Goal: Information Seeking & Learning: Learn about a topic

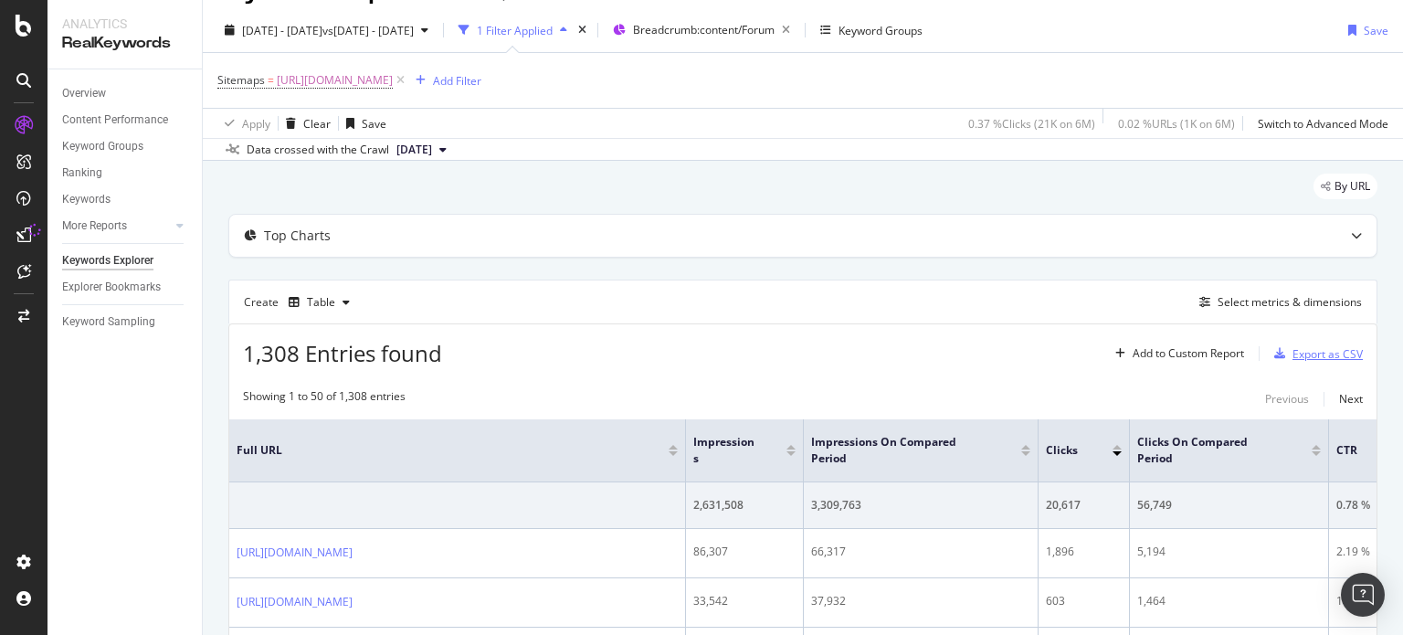
scroll to position [33, 0]
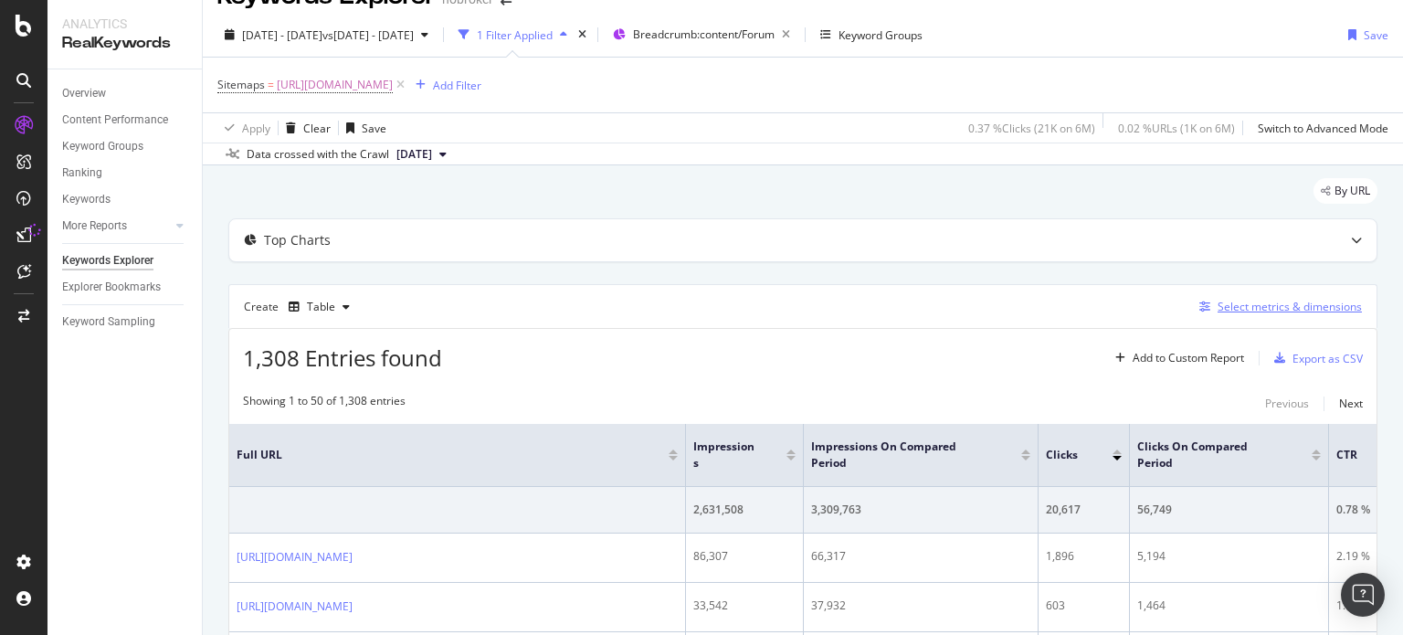
click at [1261, 297] on div "Select metrics & dimensions" at bounding box center [1277, 307] width 170 height 20
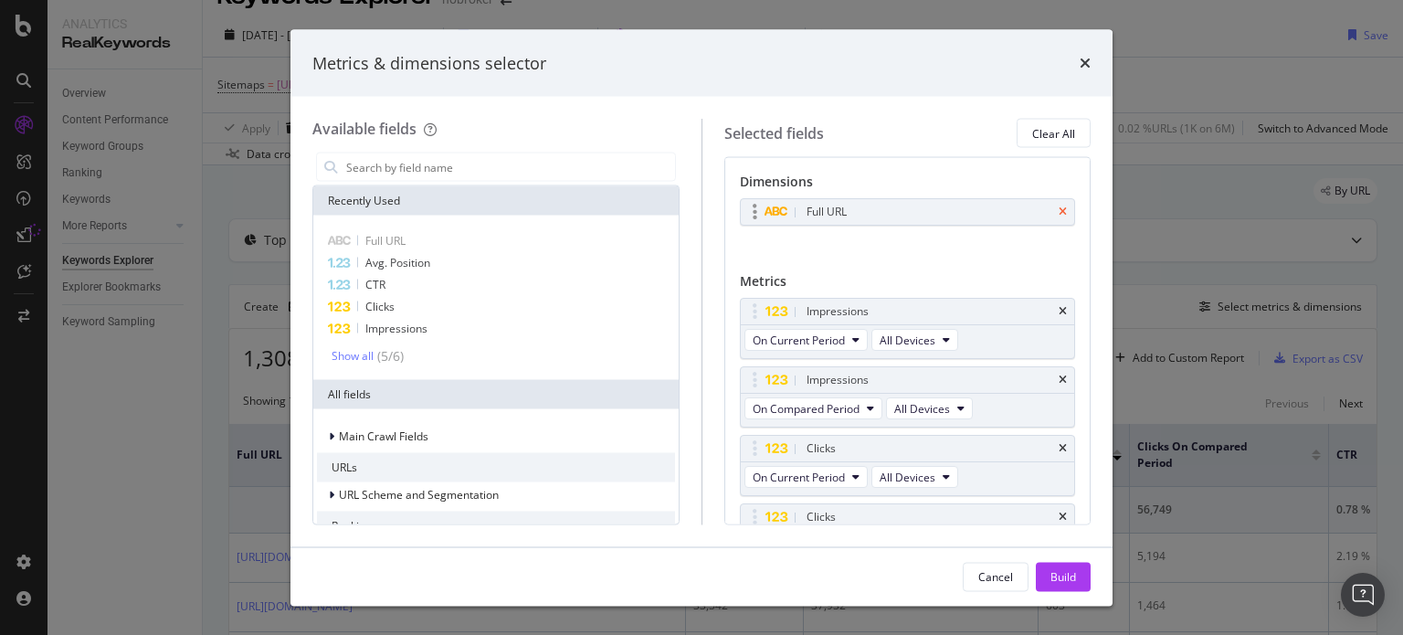
click at [1059, 209] on icon "times" at bounding box center [1063, 211] width 8 height 11
click at [537, 160] on input "modal" at bounding box center [509, 166] width 331 height 27
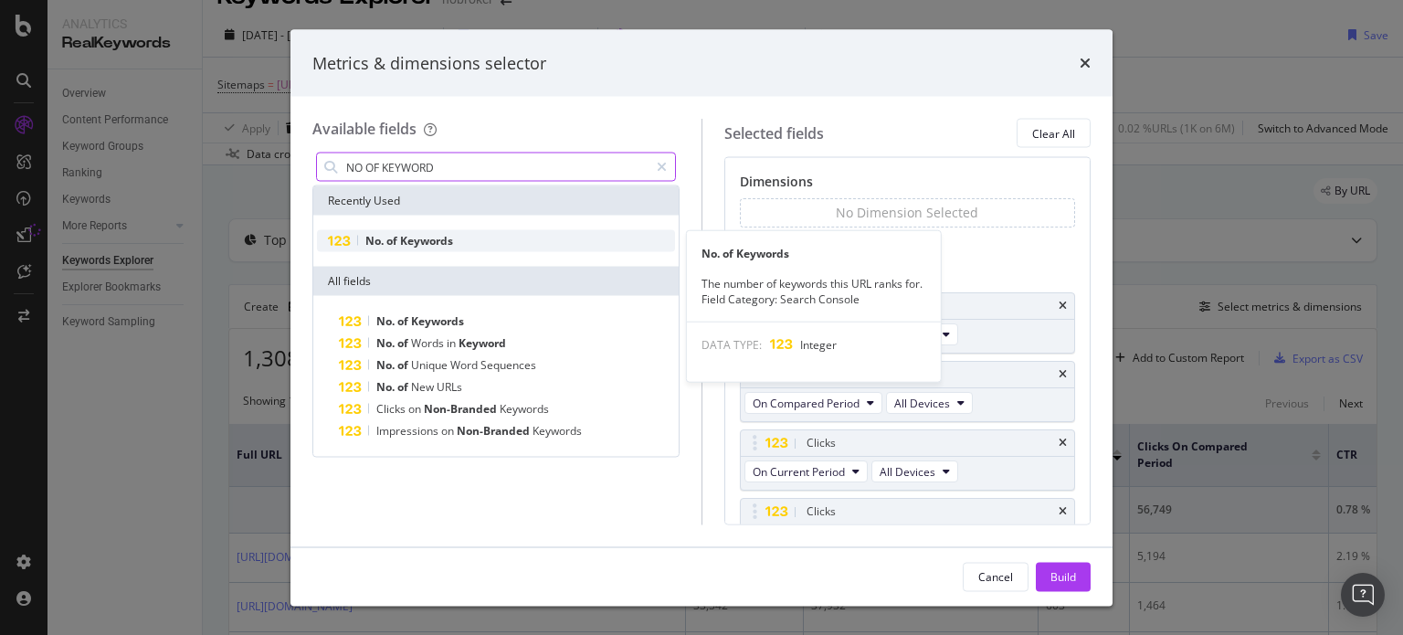
type input "NO OF KEYWORD"
click at [459, 237] on div "No. of Keywords" at bounding box center [496, 241] width 358 height 22
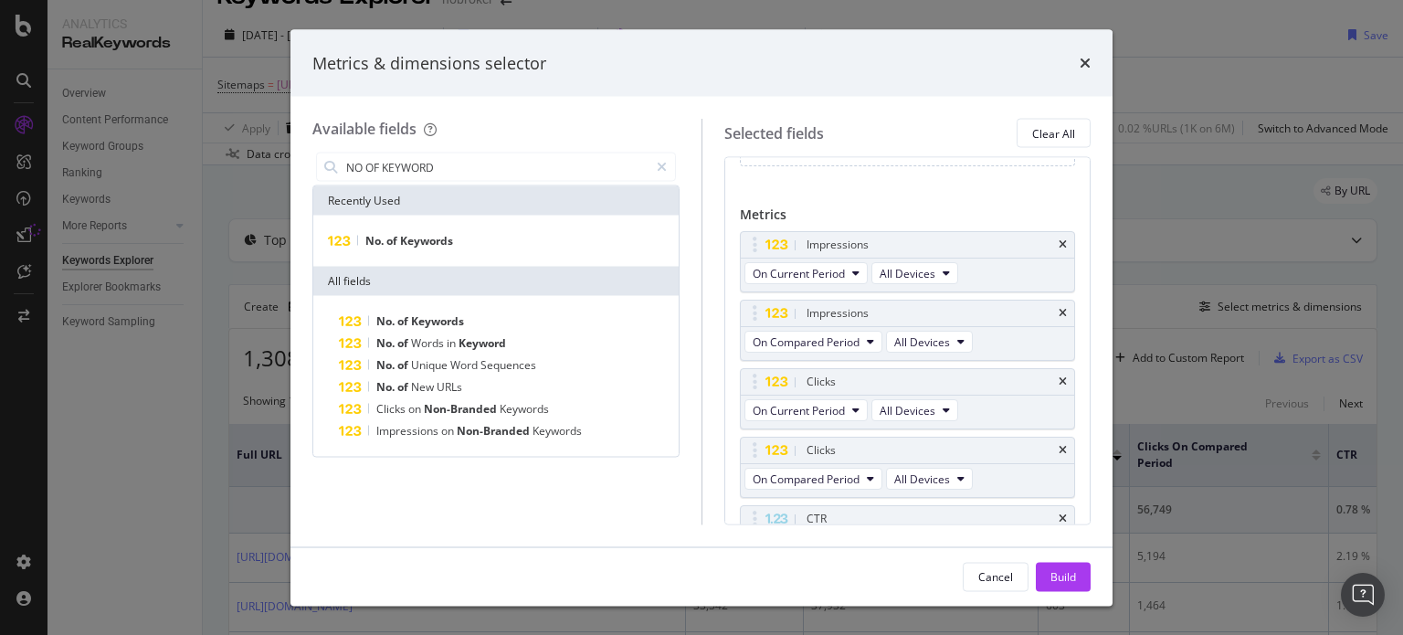
scroll to position [0, 0]
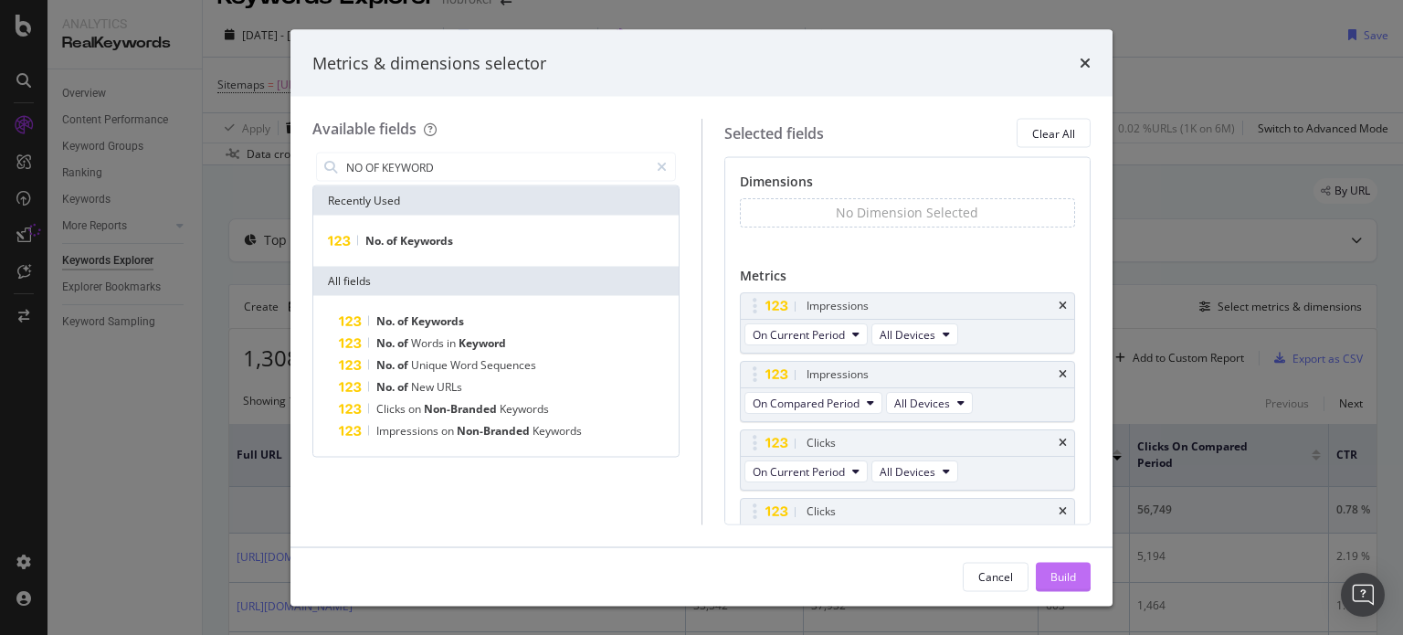
click at [1080, 566] on button "Build" at bounding box center [1063, 576] width 55 height 29
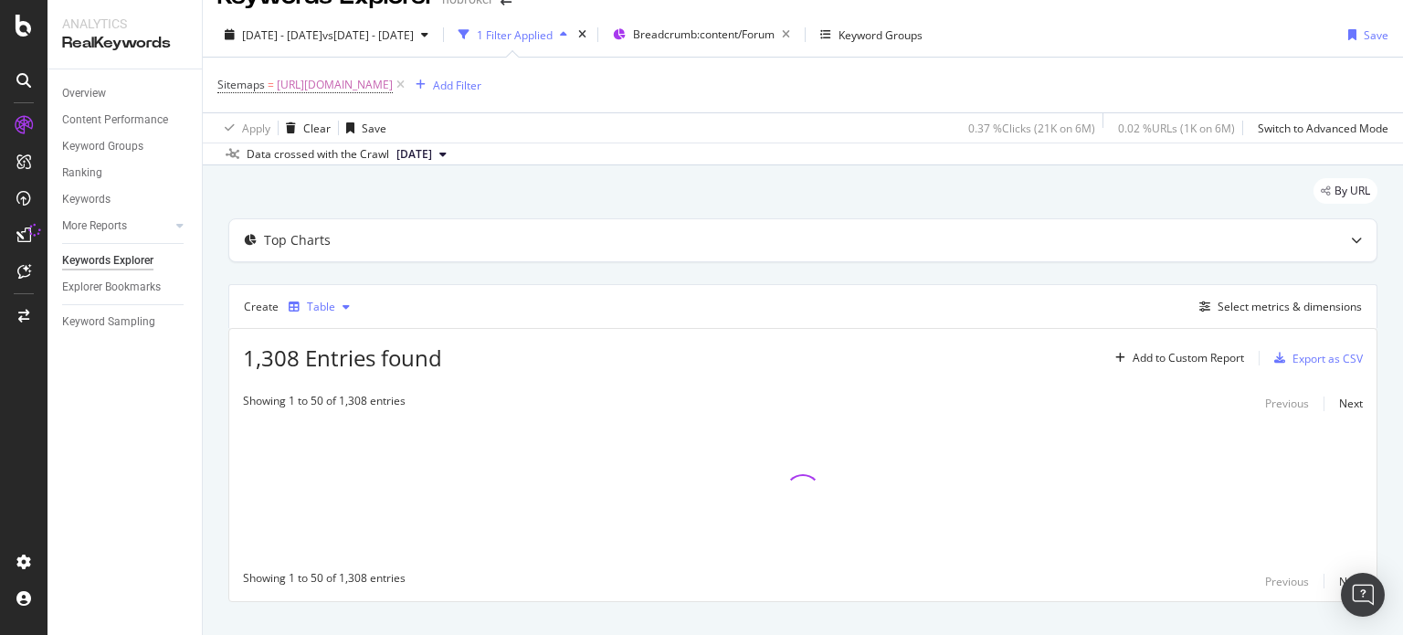
click at [328, 306] on div "Table" at bounding box center [321, 306] width 28 height 11
click at [333, 362] on div "Trend" at bounding box center [340, 366] width 30 height 16
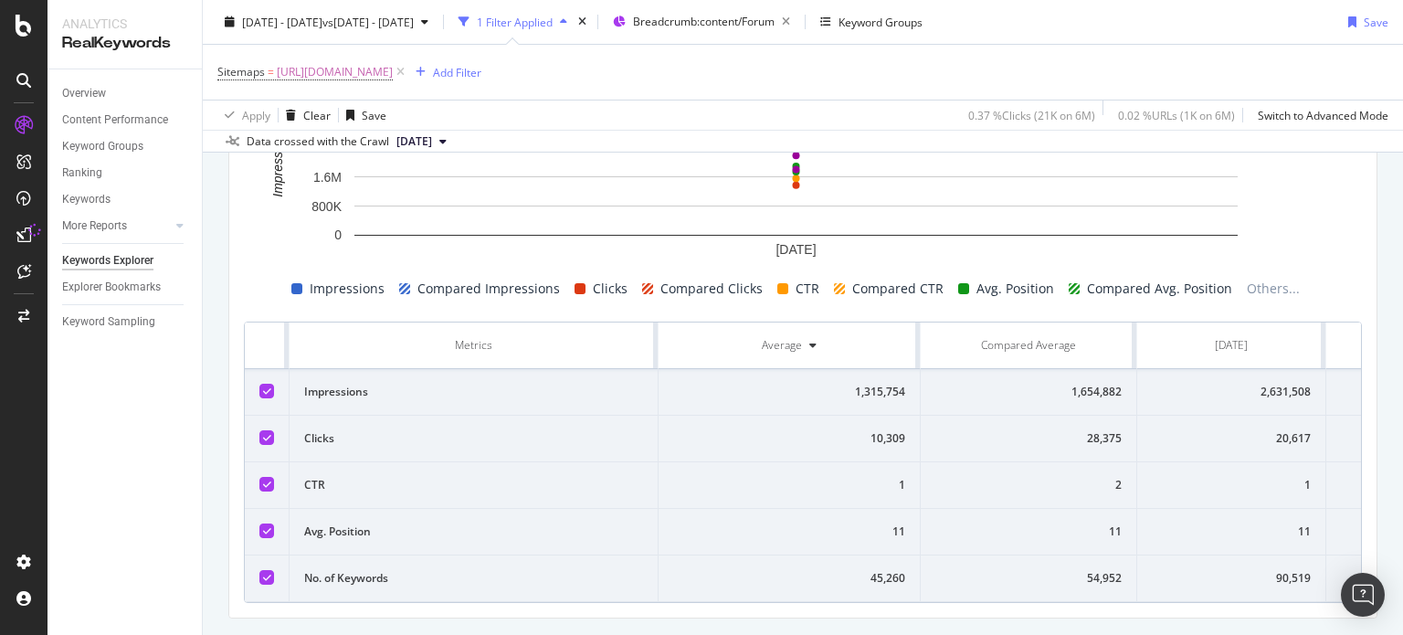
scroll to position [398, 0]
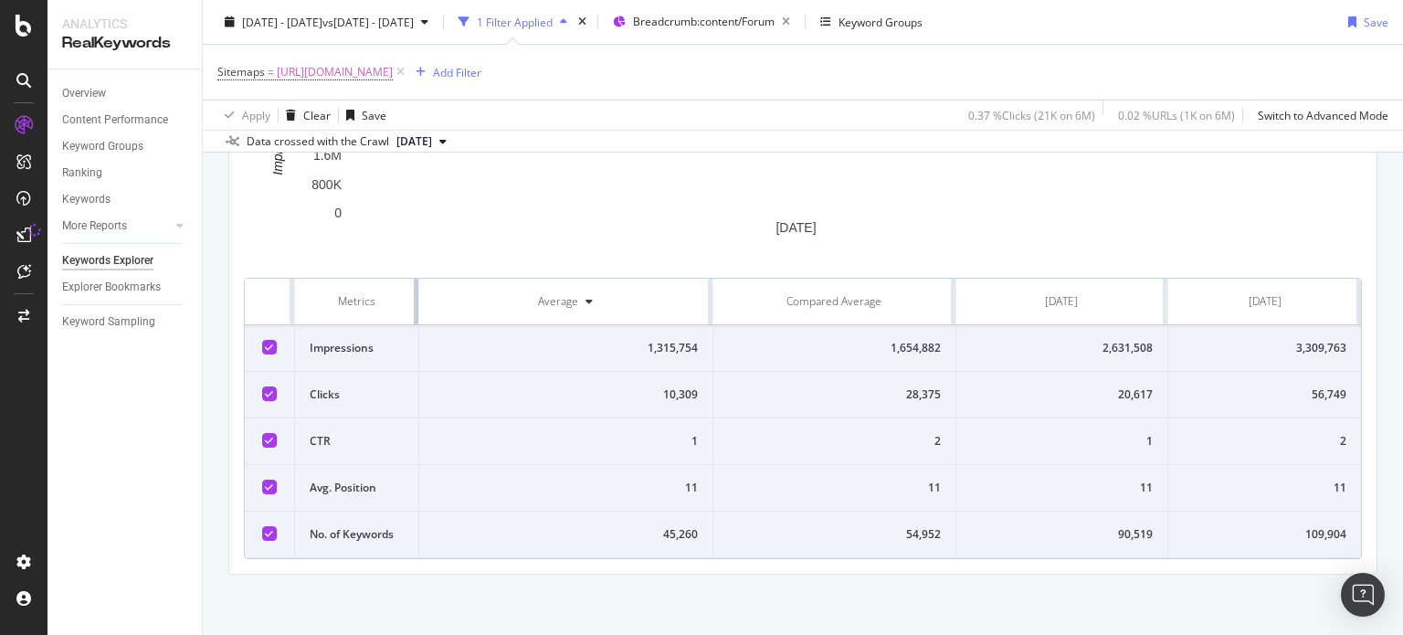
drag, startPoint x: 652, startPoint y: 279, endPoint x: 392, endPoint y: 291, distance: 260.6
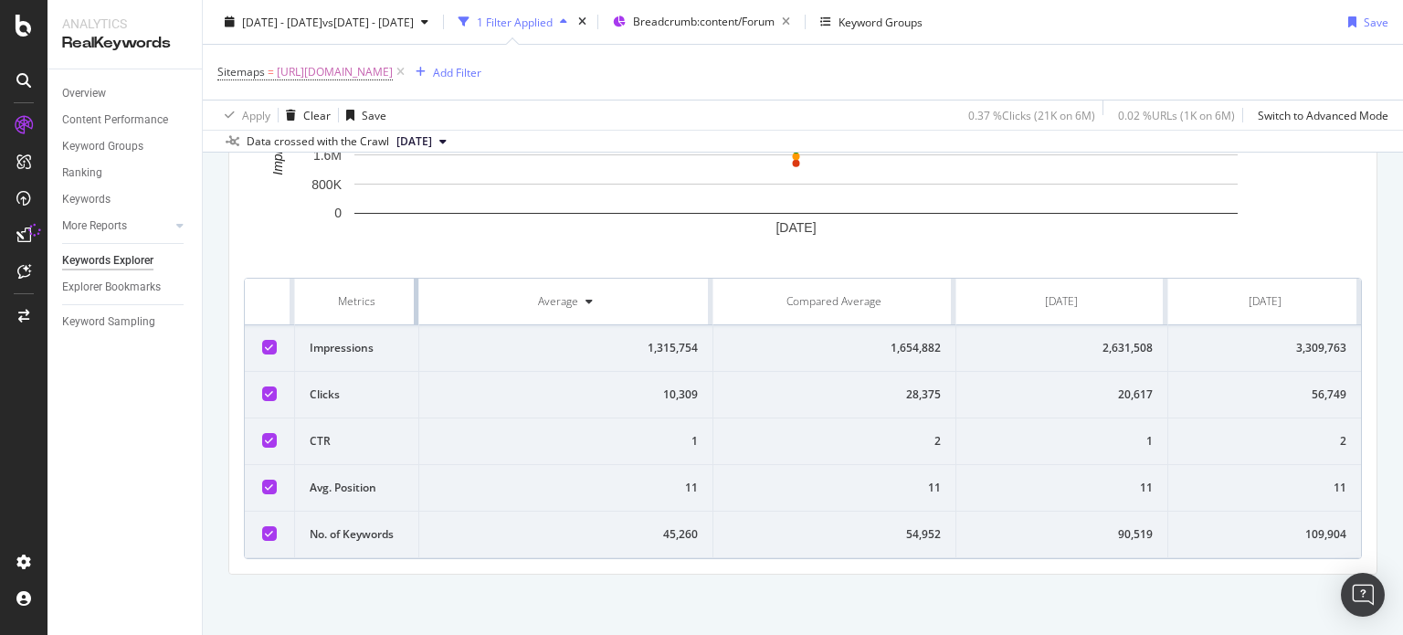
click at [392, 291] on th "Metrics" at bounding box center [357, 302] width 124 height 47
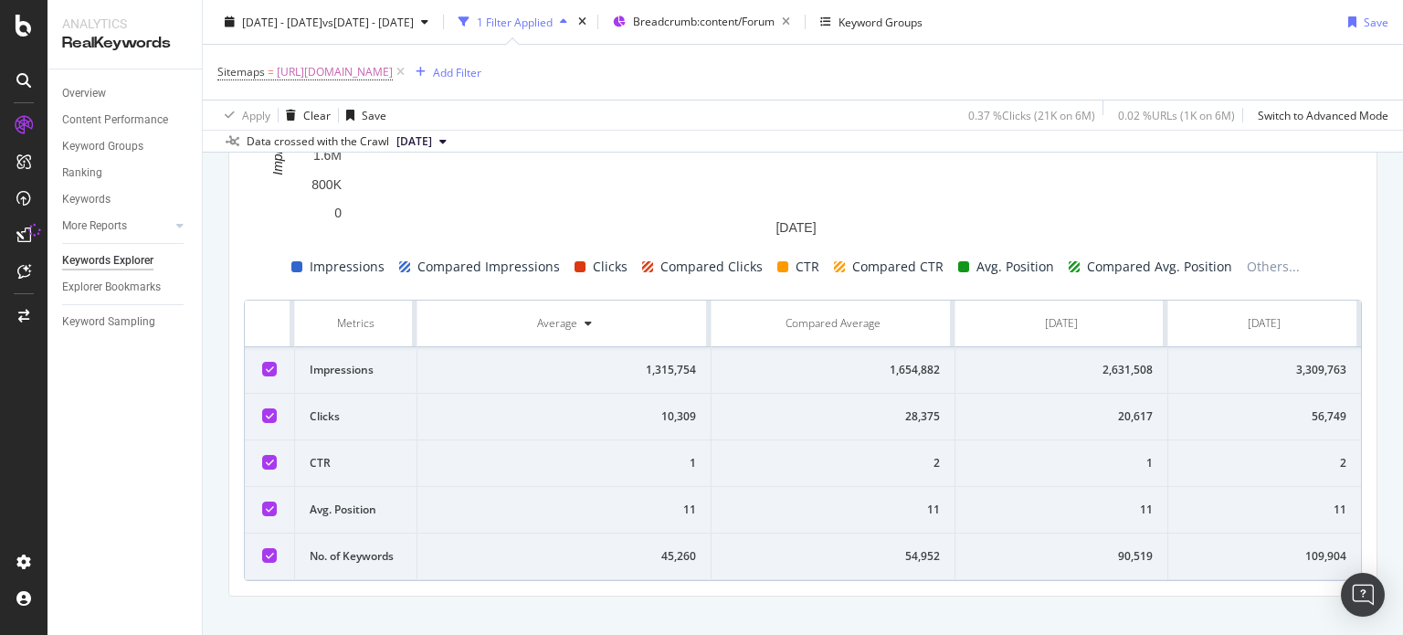
scroll to position [384, 0]
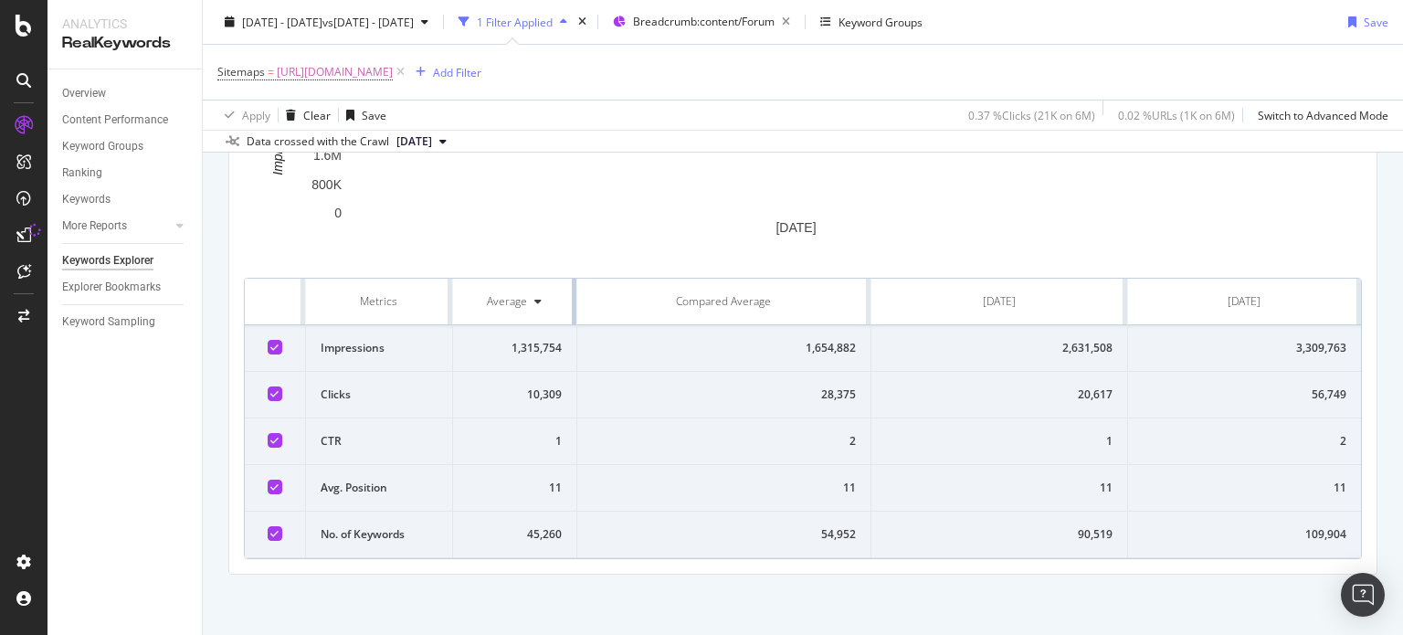
drag, startPoint x: 702, startPoint y: 292, endPoint x: 506, endPoint y: 271, distance: 197.5
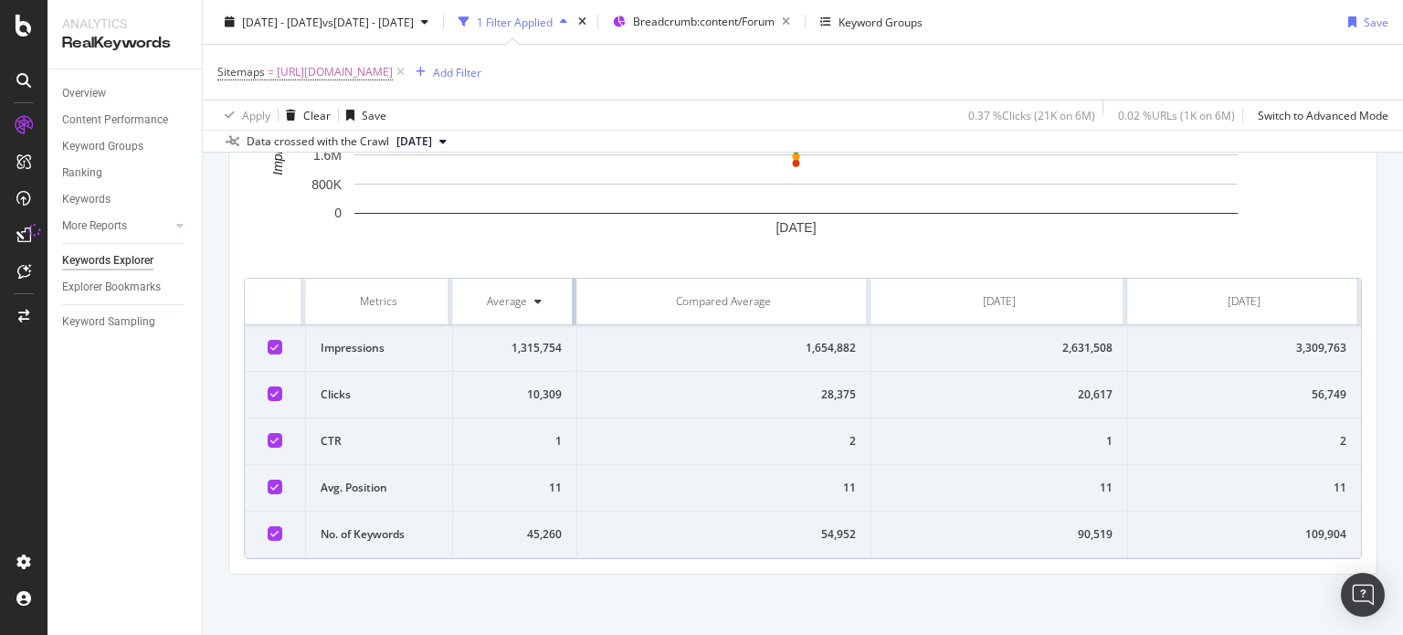
click at [506, 271] on div "[DATE] 0 800K 1.6M 2.4M 3.2M 4M Impressions 200K Metrics Average Compared Avera…" at bounding box center [803, 308] width 1118 height 501
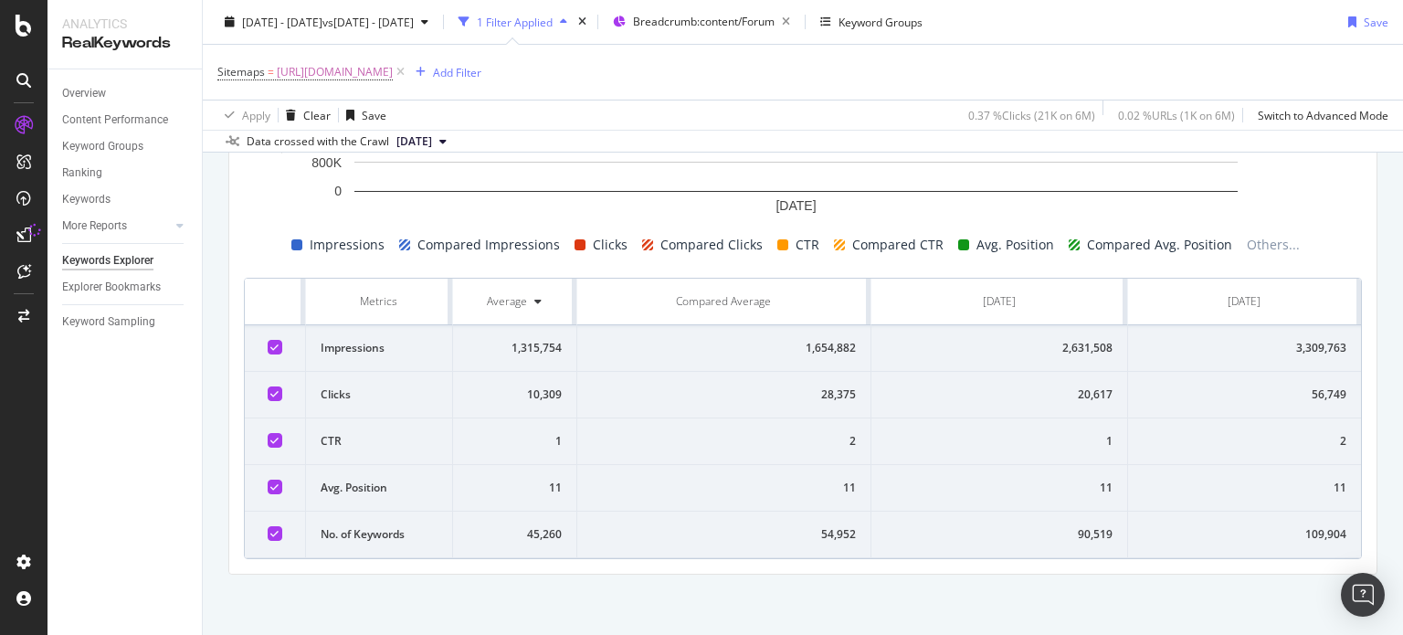
click at [940, 372] on td "20,617" at bounding box center [999, 395] width 257 height 47
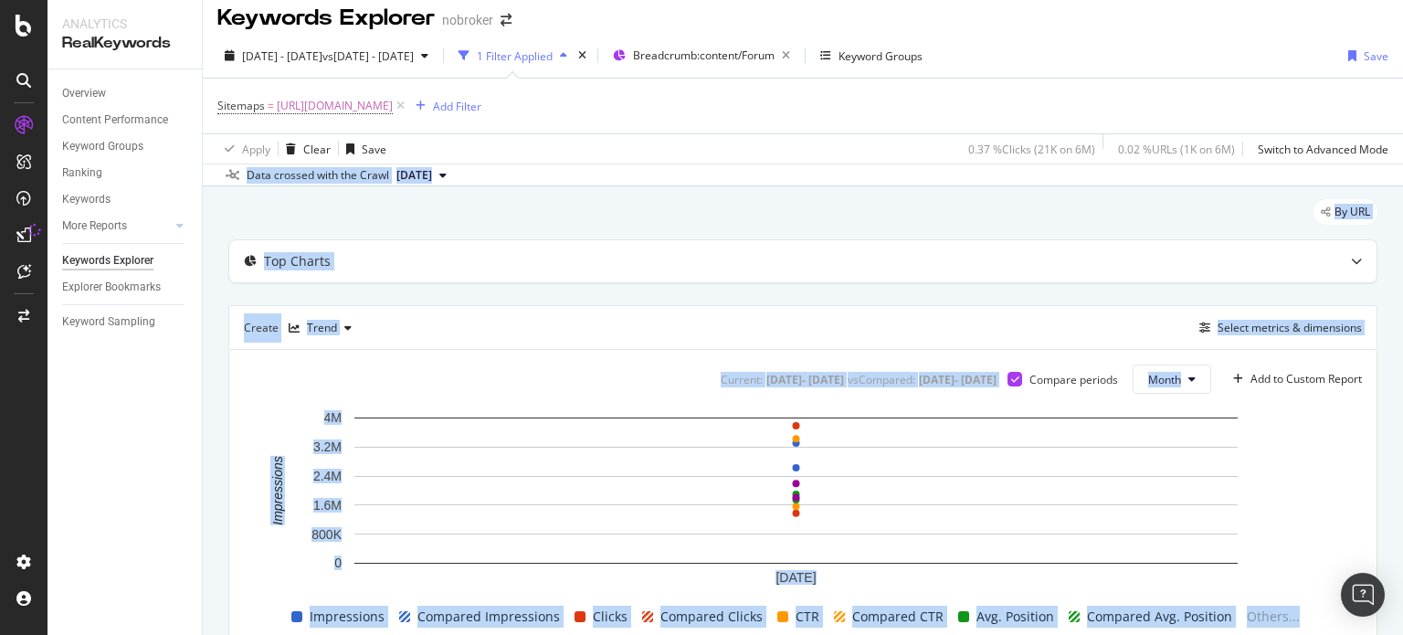
drag, startPoint x: 1402, startPoint y: 364, endPoint x: 1402, endPoint y: 142, distance: 222.9
click at [1402, 142] on div "Keywords Explorer nobroker [DATE] - [DATE] vs [DATE] - [DATE] 1 Filter Applied …" at bounding box center [803, 317] width 1200 height 635
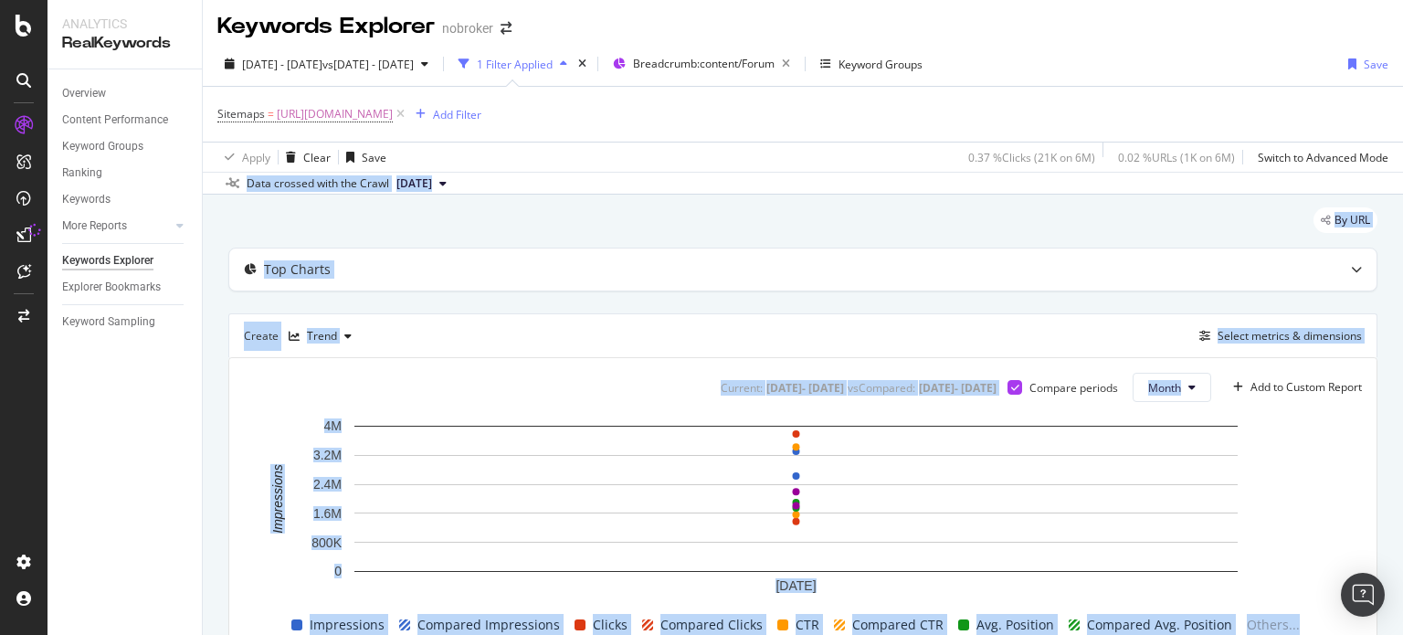
click at [722, 195] on div "By URL Top Charts Create Trend Select metrics & dimensions Current: [DATE] - [D…" at bounding box center [803, 607] width 1200 height 824
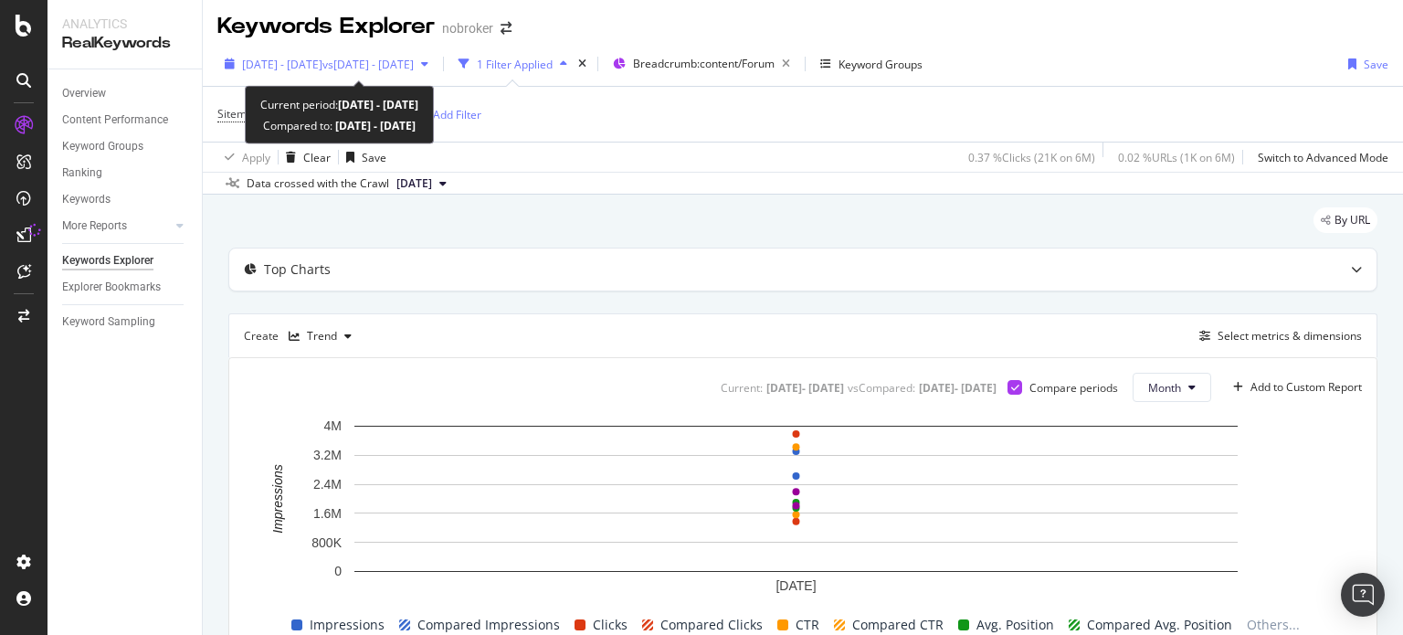
click at [398, 65] on span "vs [DATE] - [DATE]" at bounding box center [367, 65] width 91 height 16
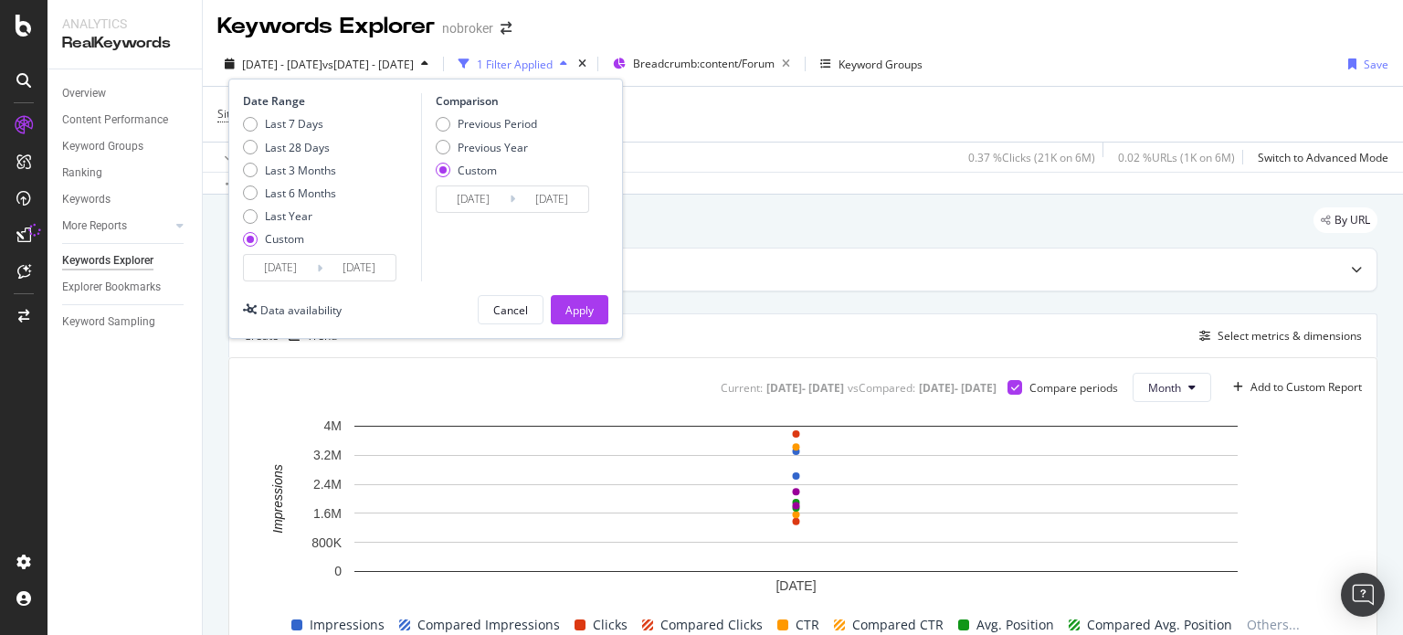
click at [292, 182] on div "Last 7 Days Last 28 Days Last 3 Months Last 6 Months Last Year Custom" at bounding box center [289, 185] width 93 height 138
click at [296, 185] on div "Last 6 Months" at bounding box center [300, 193] width 71 height 16
type input "[DATE]"
click at [572, 311] on div "Apply" at bounding box center [579, 310] width 28 height 16
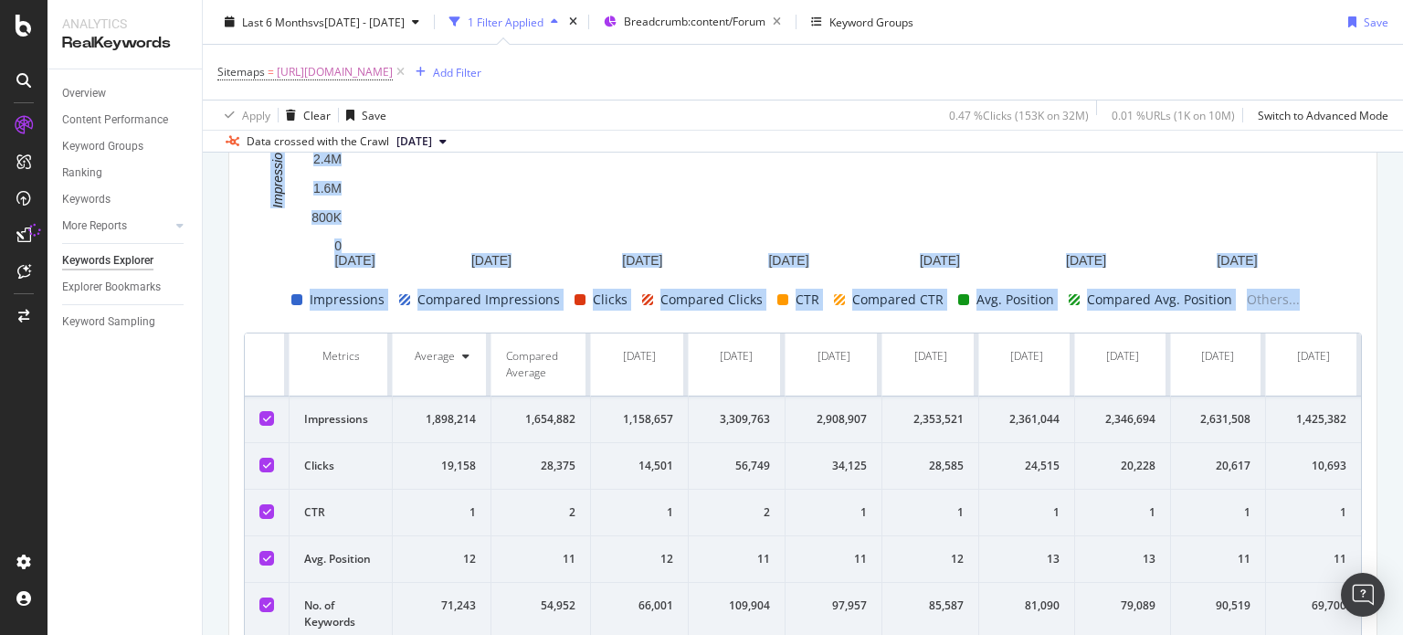
scroll to position [431, 0]
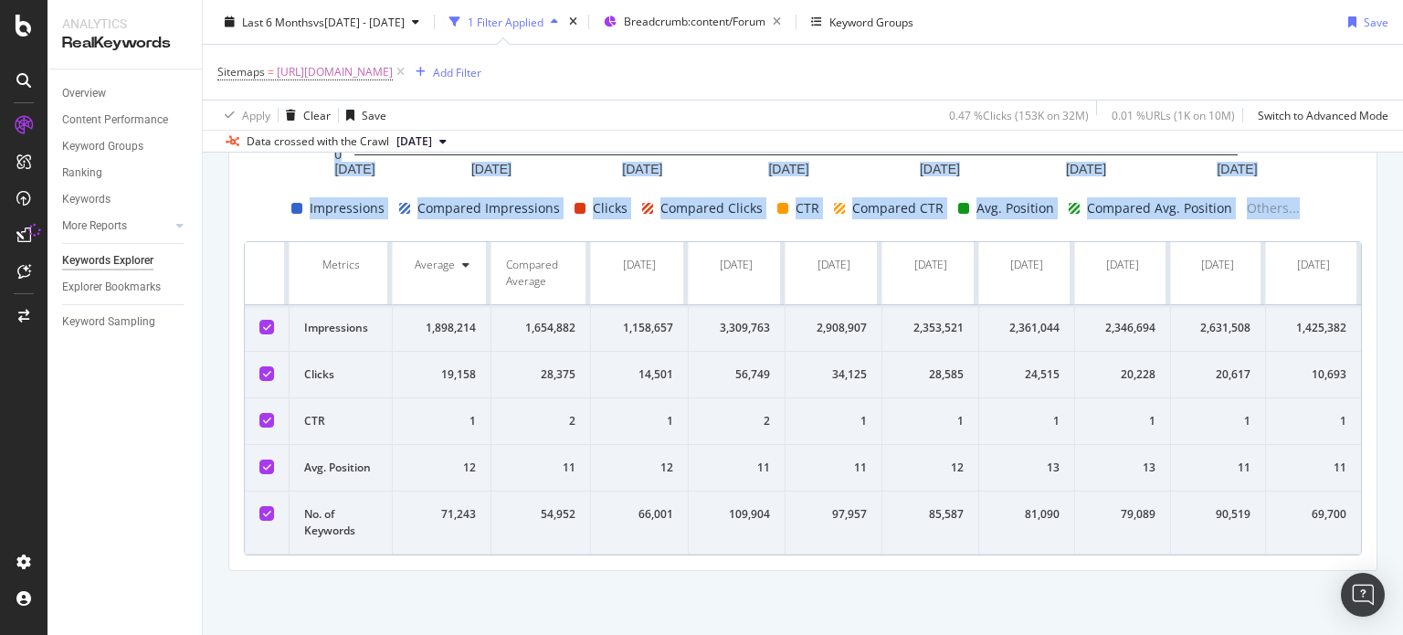
drag, startPoint x: 1402, startPoint y: 195, endPoint x: 1402, endPoint y: 499, distance: 304.2
click at [1402, 499] on div "Keywords Explorer nobroker Last 6 Months vs [DATE] - [DATE] 1 Filter Applied Br…" at bounding box center [803, 317] width 1200 height 635
click at [665, 594] on div "By URL Top Charts Create Trend Select metrics & dimensions Current: [DATE] - [D…" at bounding box center [803, 206] width 1200 height 857
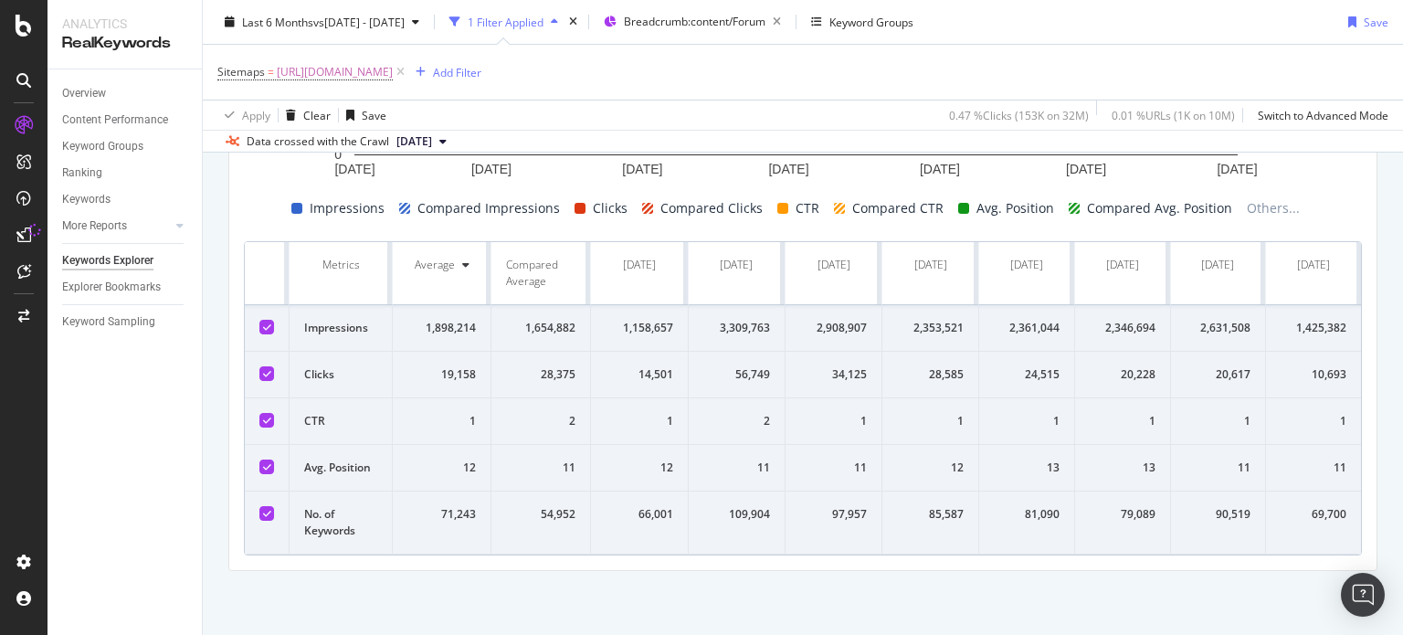
scroll to position [0, 11]
drag, startPoint x: 258, startPoint y: 235, endPoint x: 1402, endPoint y: 642, distance: 1213.9
click at [1402, 634] on html "Analytics RealKeywords Overview Content Performance Keyword Groups Ranking Keyw…" at bounding box center [701, 317] width 1403 height 635
copy thead
click at [432, 133] on span "[DATE]" at bounding box center [414, 141] width 36 height 16
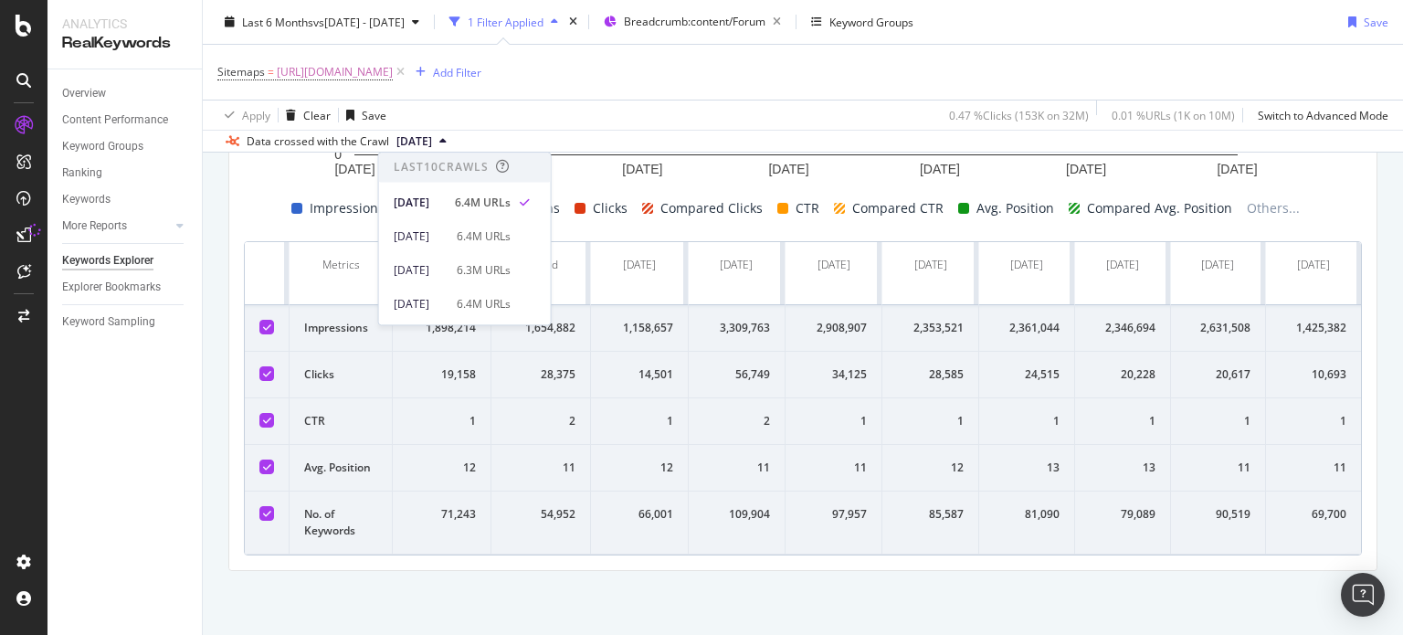
click at [551, 169] on span "Last 10 Crawls" at bounding box center [465, 167] width 172 height 29
click at [423, 143] on span "[DATE]" at bounding box center [414, 141] width 36 height 16
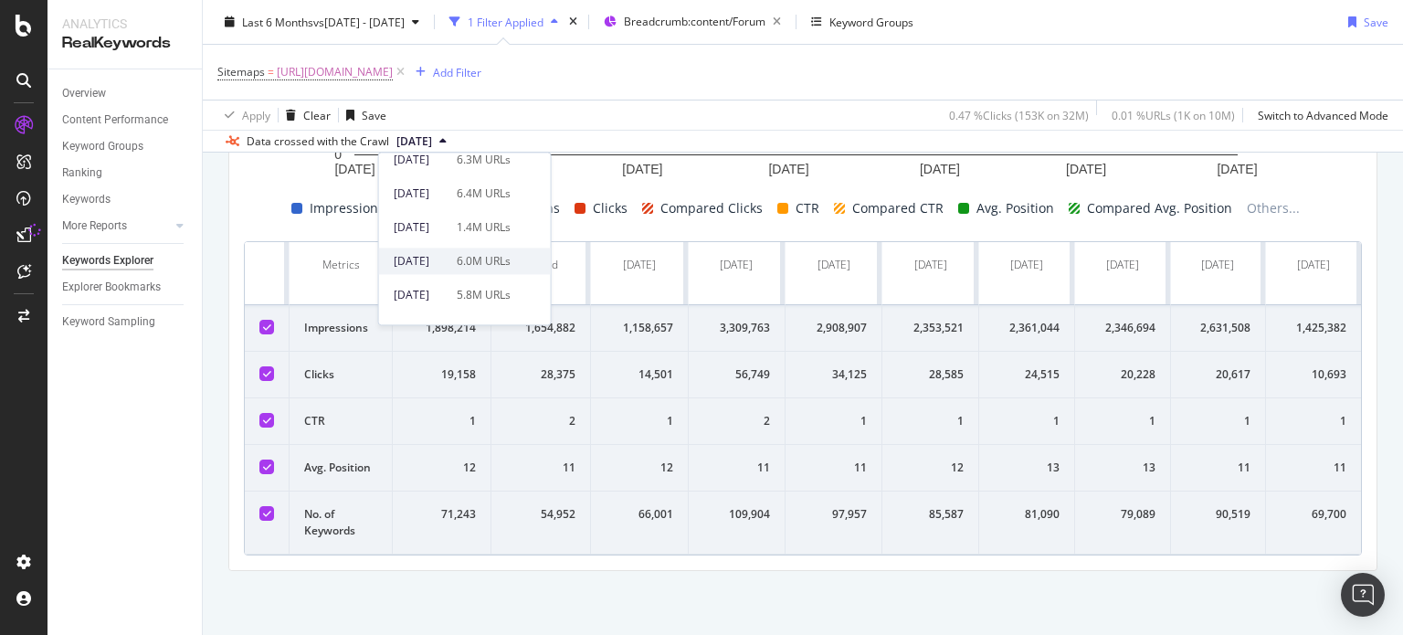
click at [439, 262] on div "[DATE]" at bounding box center [420, 261] width 52 height 16
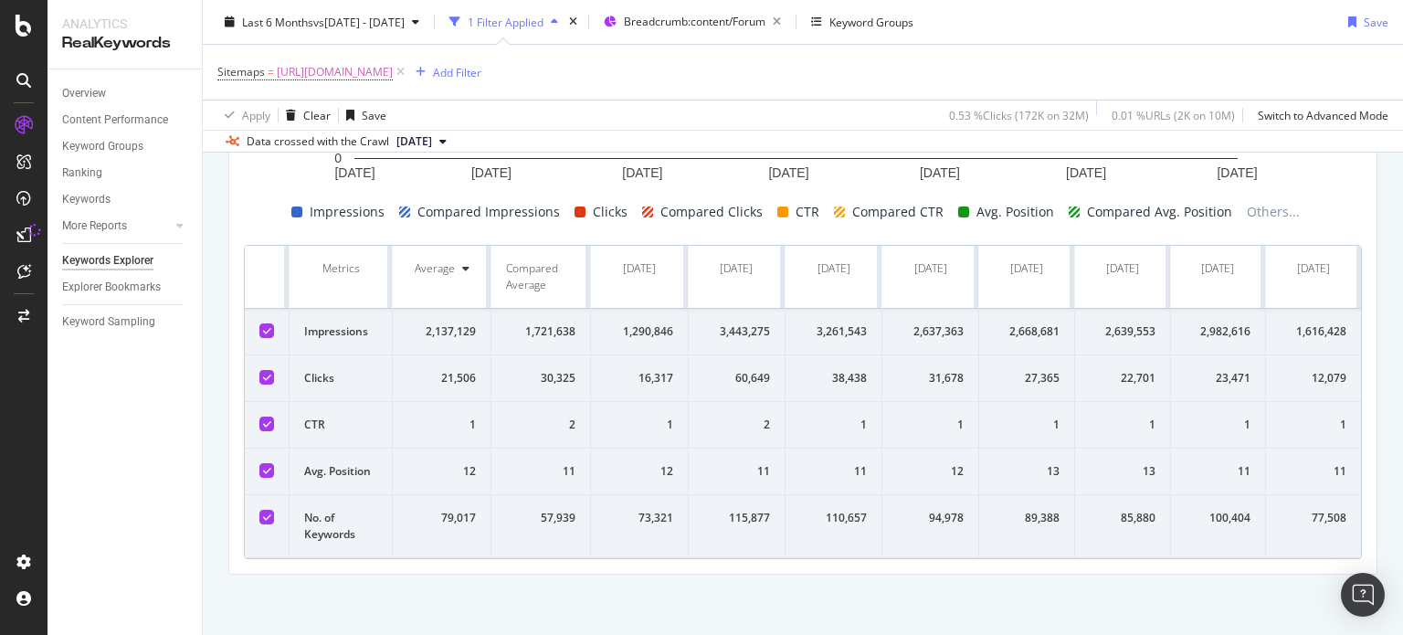
scroll to position [431, 0]
drag, startPoint x: 234, startPoint y: 266, endPoint x: 1279, endPoint y: 642, distance: 1110.6
click at [1279, 634] on html "Analytics RealKeywords Overview Content Performance Keyword Groups Ranking Keyw…" at bounding box center [701, 317] width 1403 height 635
click at [255, 602] on div "By URL Top Charts Create Trend Select metrics & dimensions Current: [DATE] - [D…" at bounding box center [803, 206] width 1200 height 857
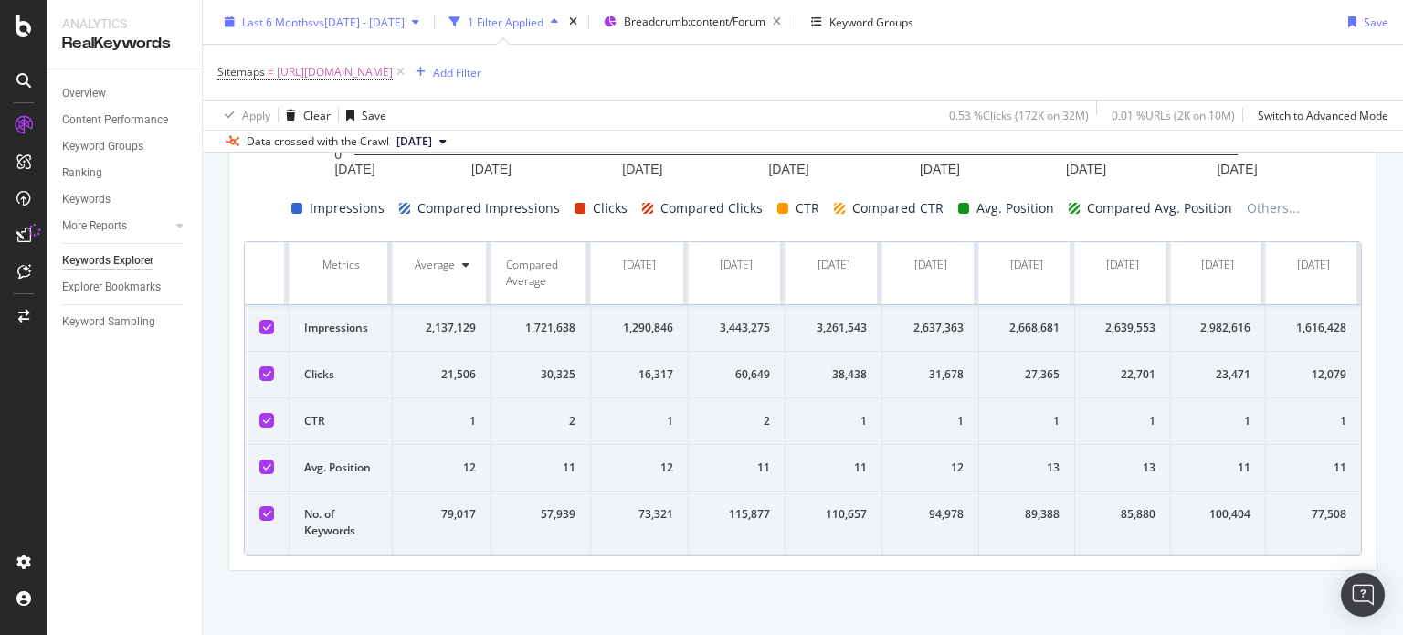
click at [333, 25] on span "vs [DATE] - [DATE]" at bounding box center [358, 22] width 91 height 16
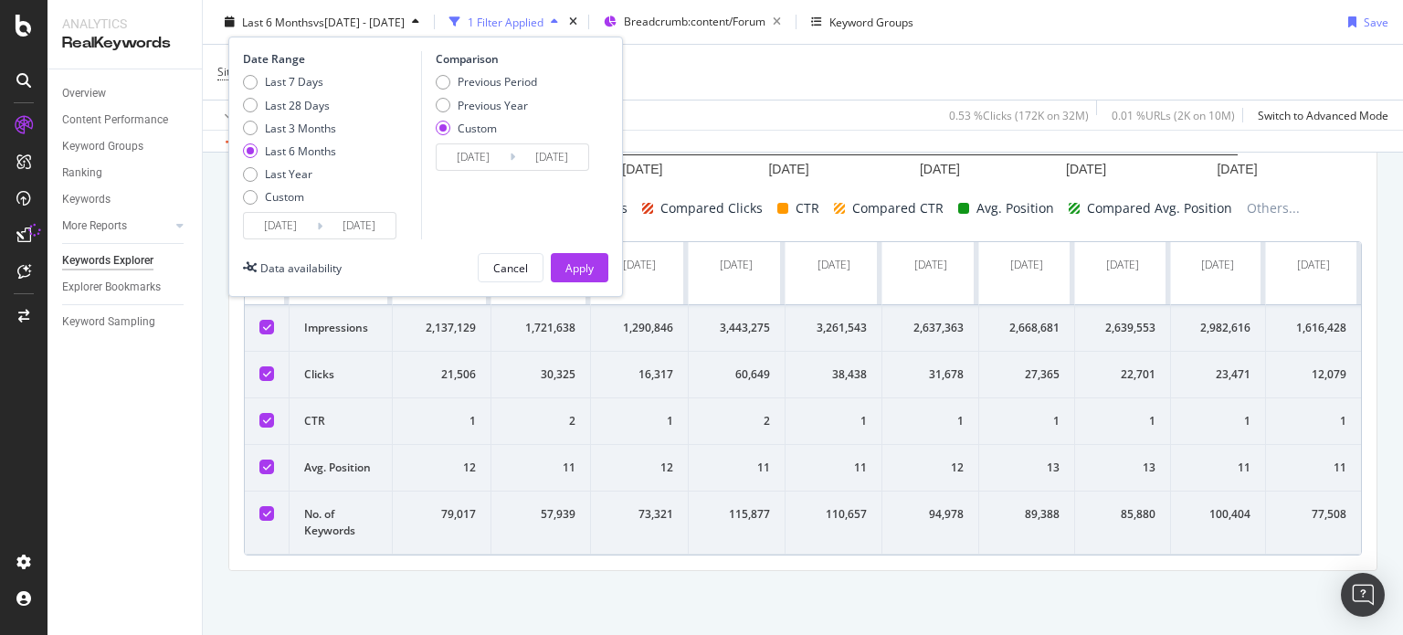
click at [274, 215] on input "[DATE]" at bounding box center [280, 226] width 73 height 26
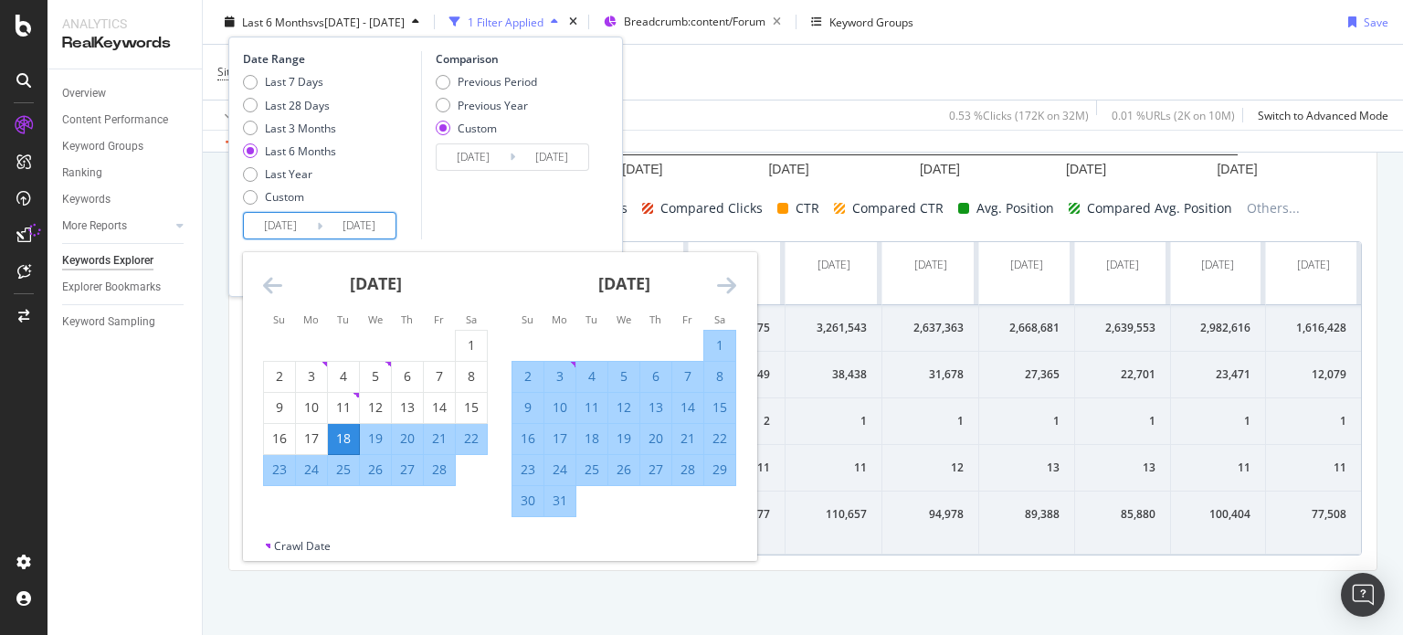
click at [263, 278] on icon "Move backward to switch to the previous month." at bounding box center [272, 285] width 19 height 22
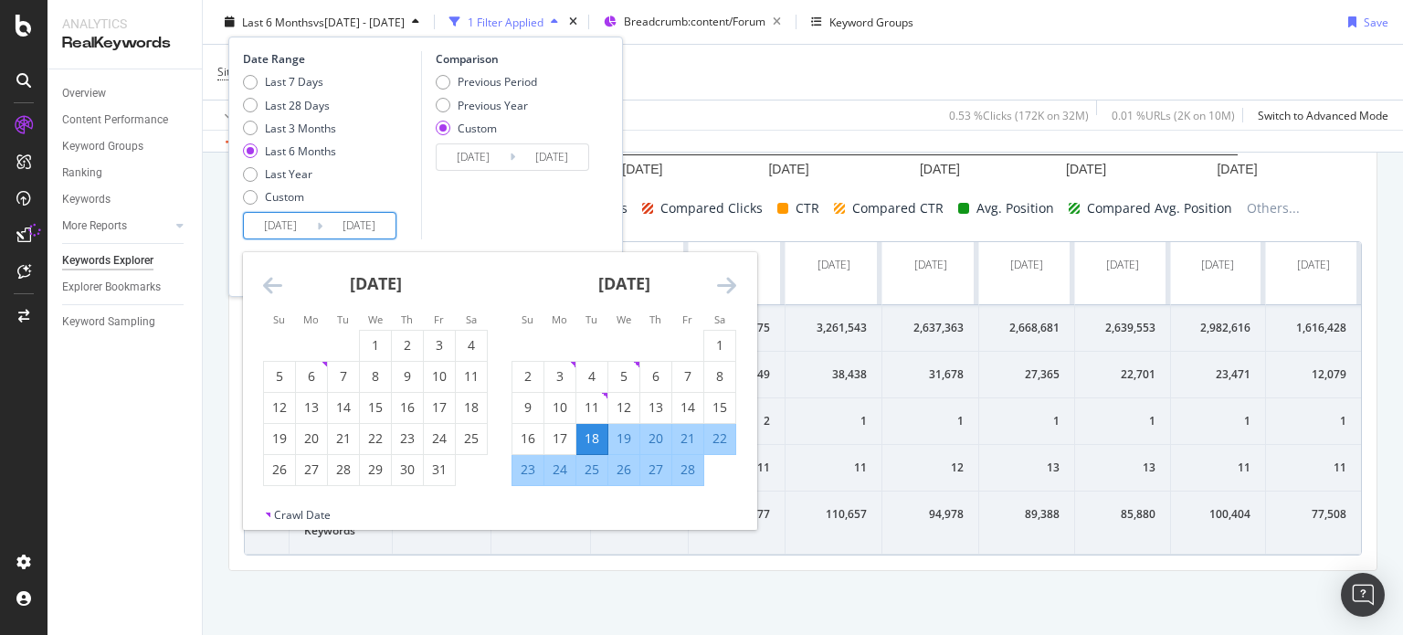
click at [263, 278] on icon "Move backward to switch to the previous month." at bounding box center [272, 285] width 19 height 22
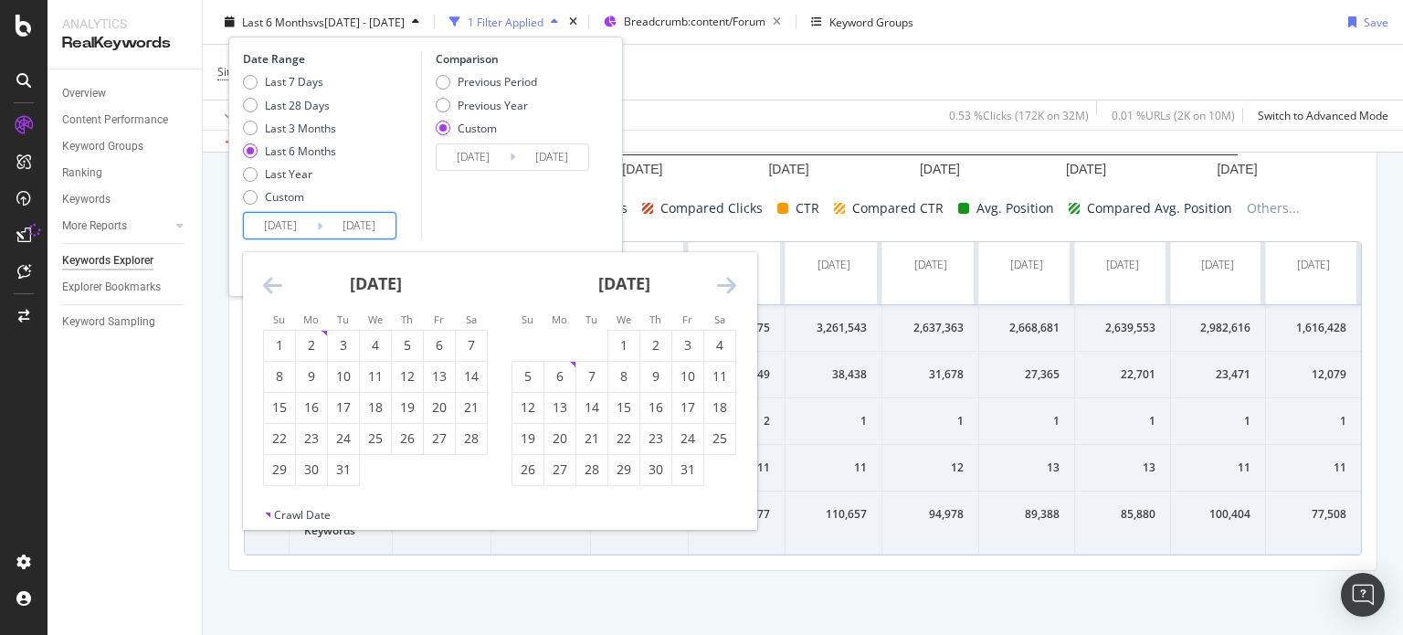
click at [263, 278] on icon "Move backward to switch to the previous month." at bounding box center [272, 285] width 19 height 22
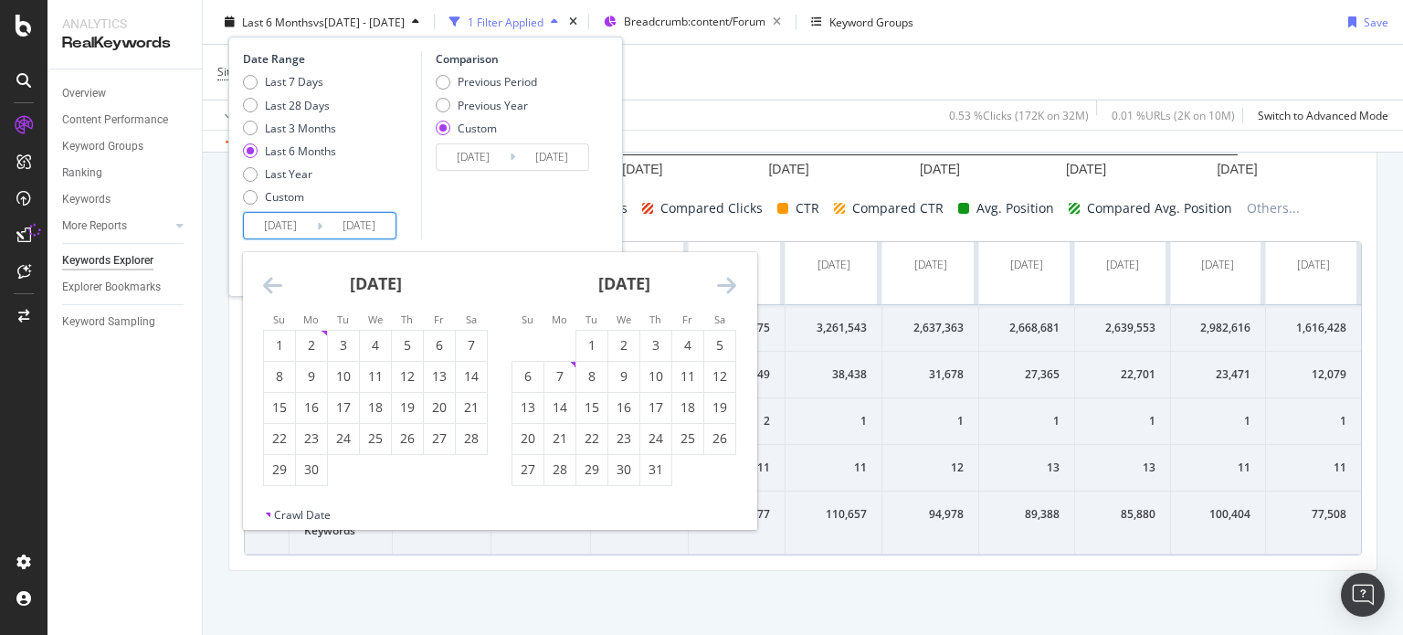
click at [263, 278] on icon "Move backward to switch to the previous month." at bounding box center [272, 285] width 19 height 22
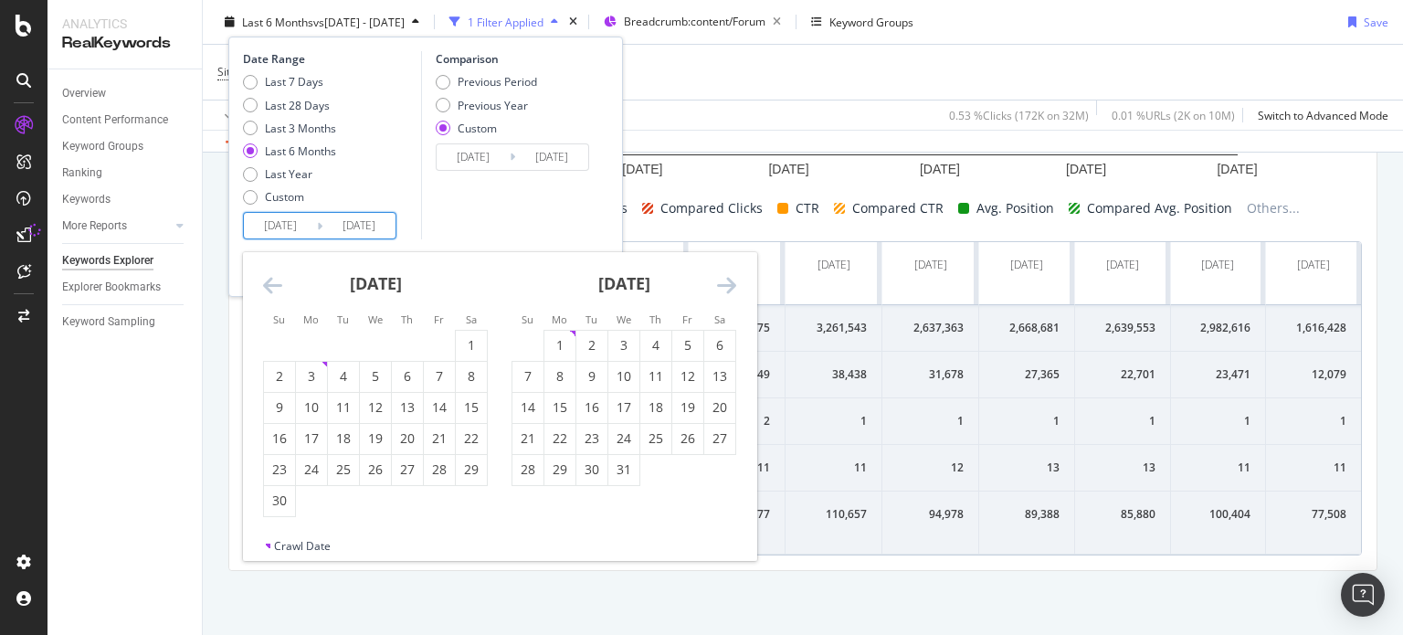
click at [263, 278] on icon "Move backward to switch to the previous month." at bounding box center [272, 285] width 19 height 22
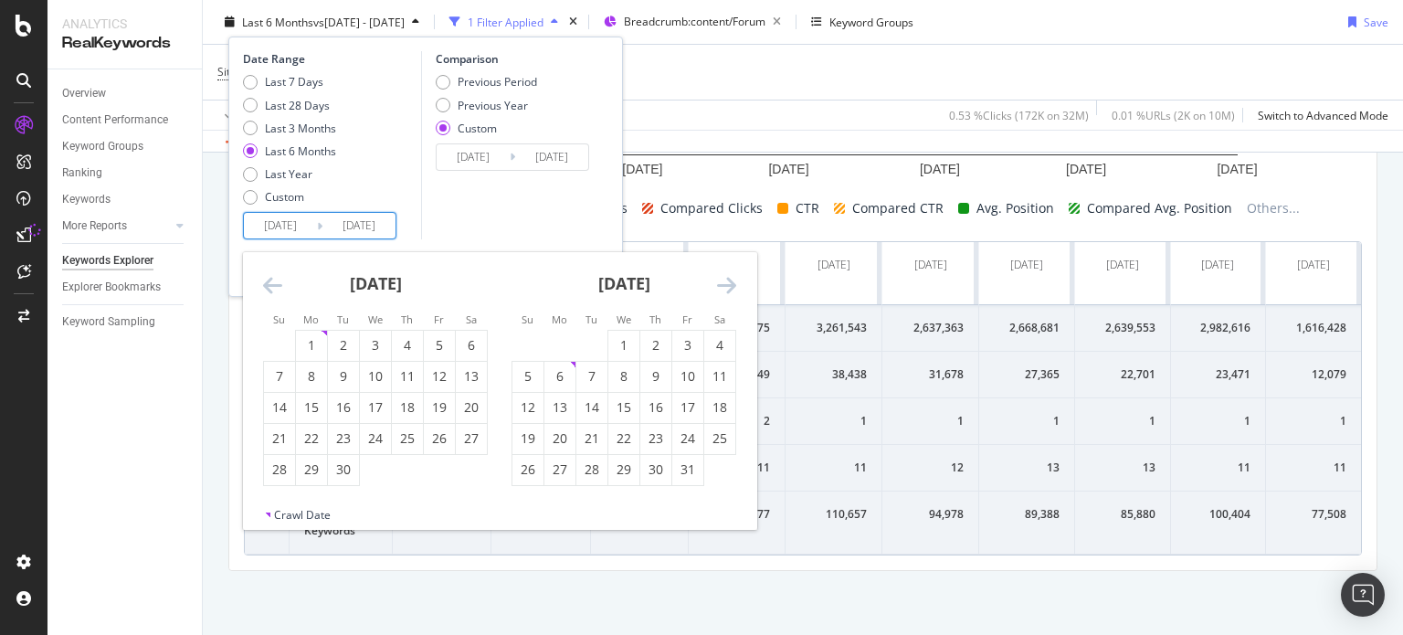
click at [263, 278] on icon "Move backward to switch to the previous month." at bounding box center [272, 285] width 19 height 22
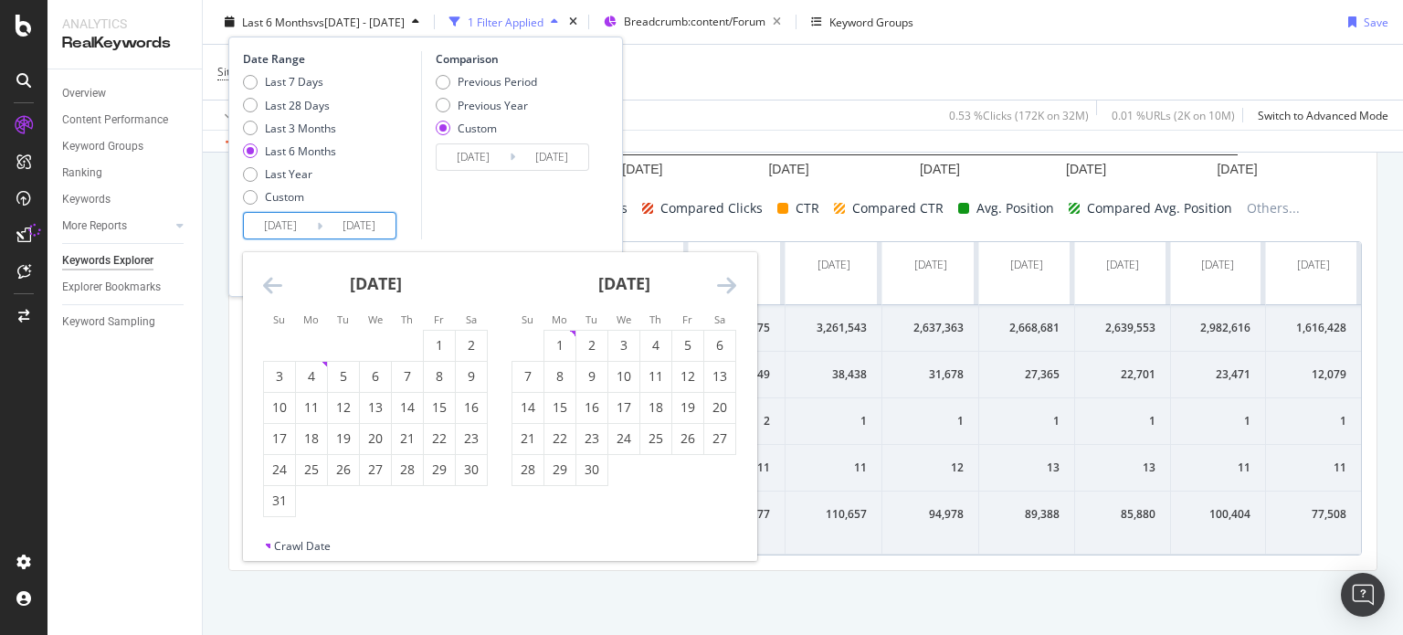
click at [263, 278] on icon "Move backward to switch to the previous month." at bounding box center [272, 285] width 19 height 22
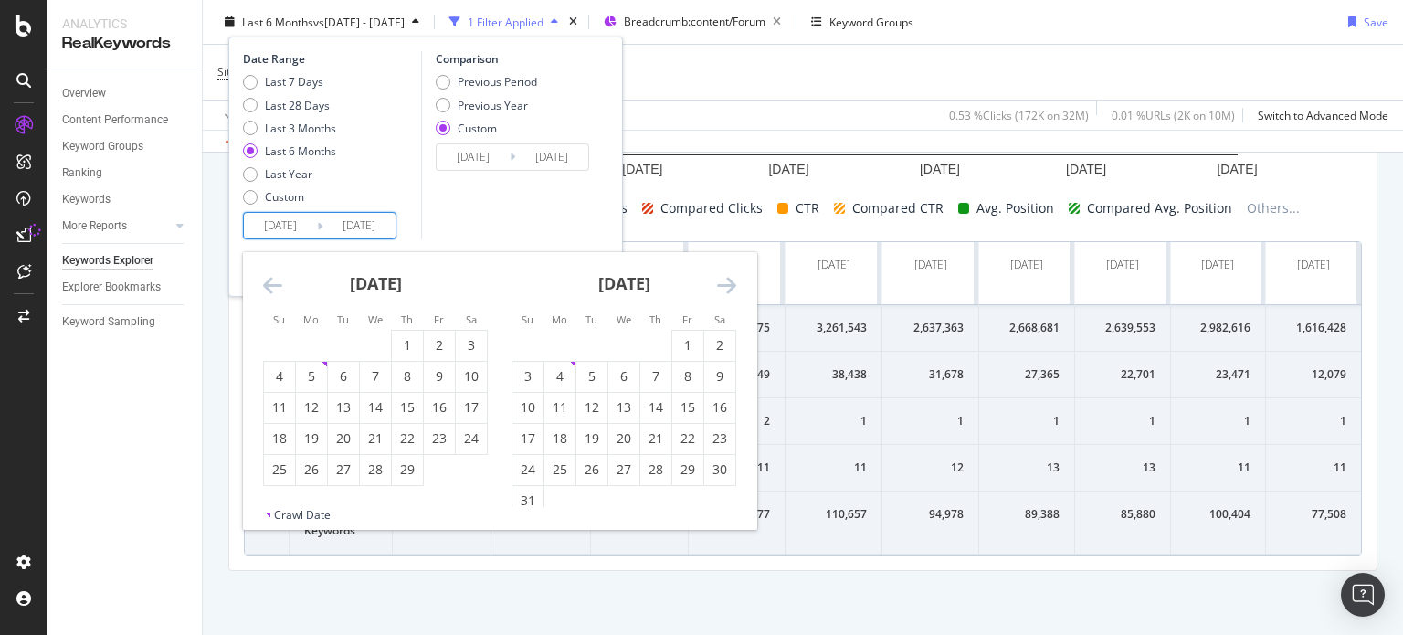
click at [263, 278] on icon "Move backward to switch to the previous month." at bounding box center [272, 285] width 19 height 22
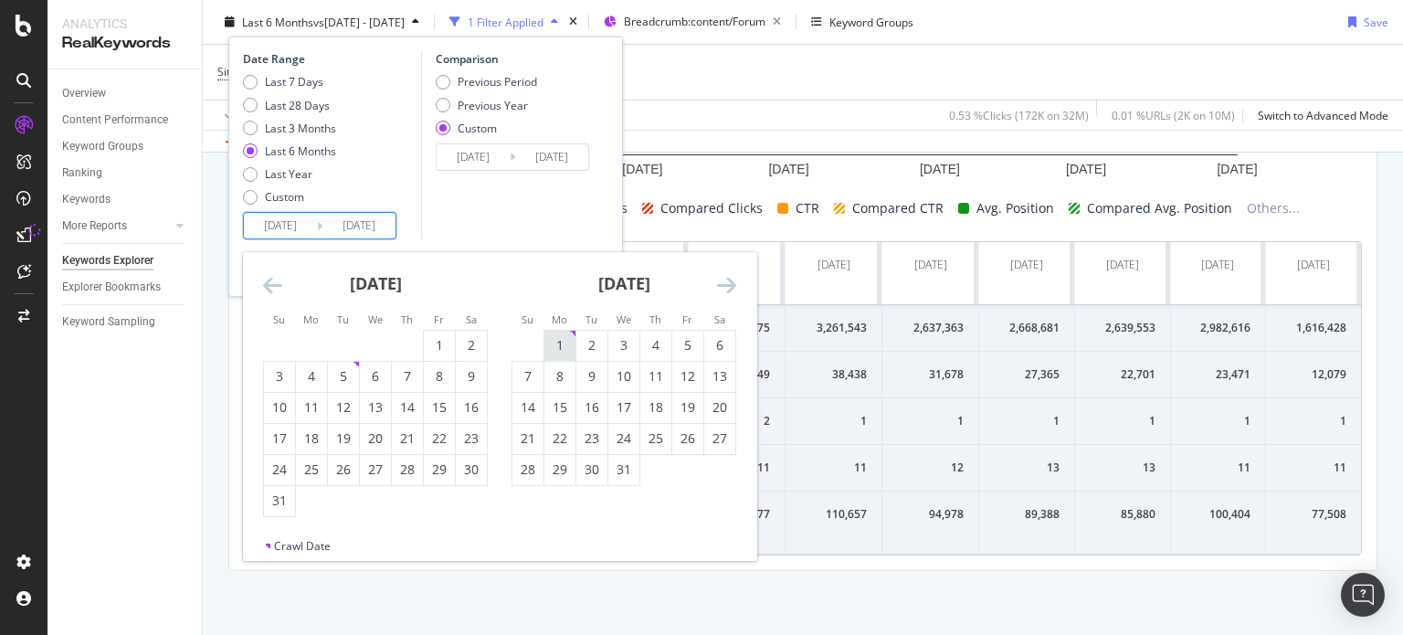
click at [553, 341] on div "1" at bounding box center [559, 345] width 31 height 18
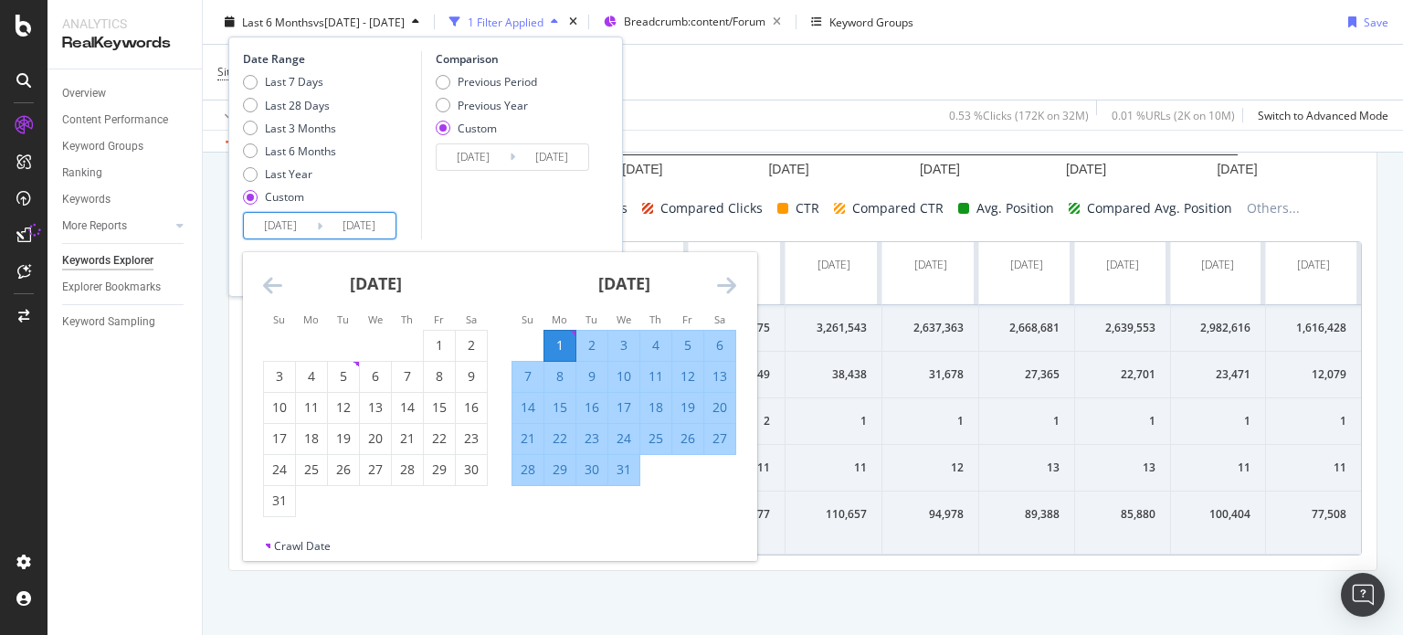
type input "[DATE]"
click at [728, 284] on icon "Move forward to switch to the next month." at bounding box center [726, 285] width 19 height 22
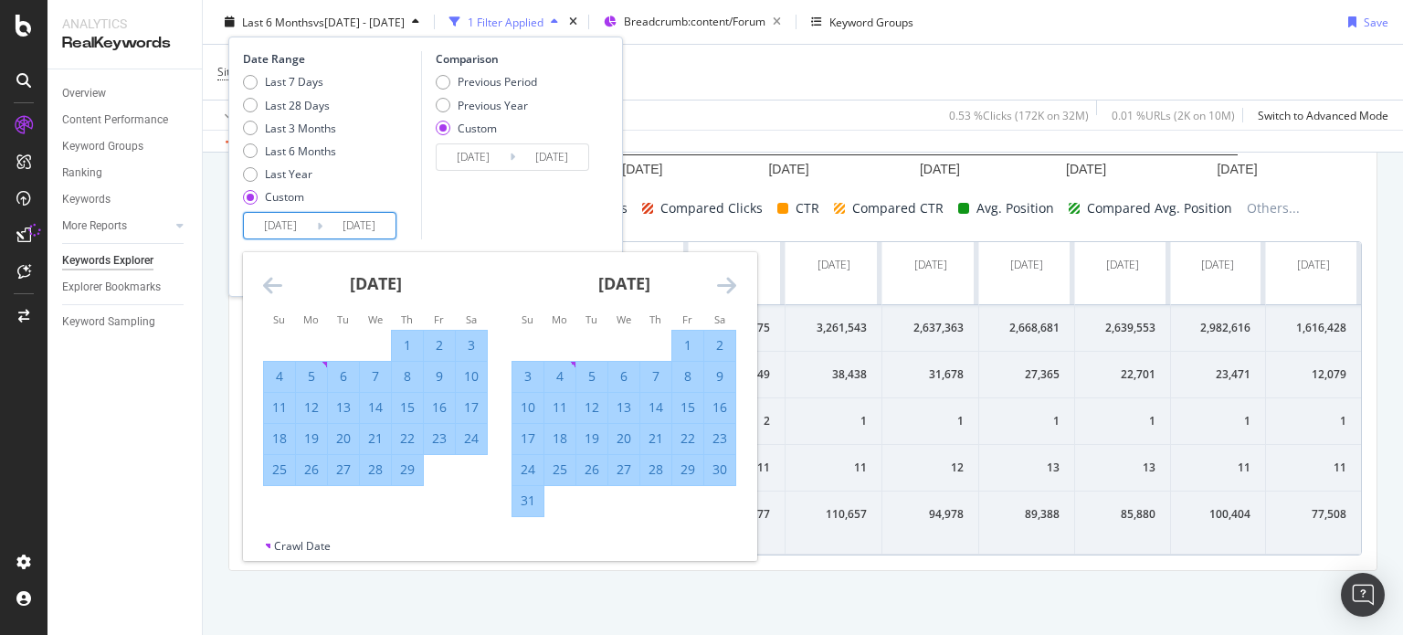
click at [728, 284] on icon "Move forward to switch to the next month." at bounding box center [726, 285] width 19 height 22
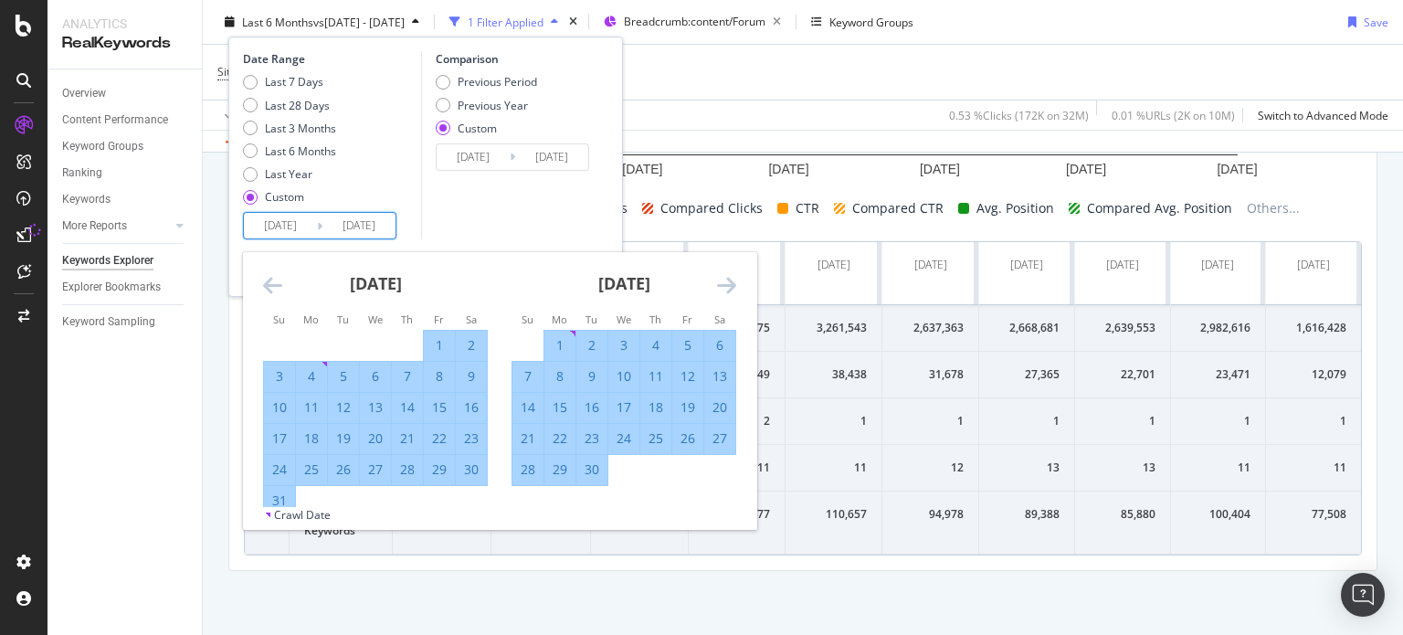
click at [728, 284] on icon "Move forward to switch to the next month." at bounding box center [726, 285] width 19 height 22
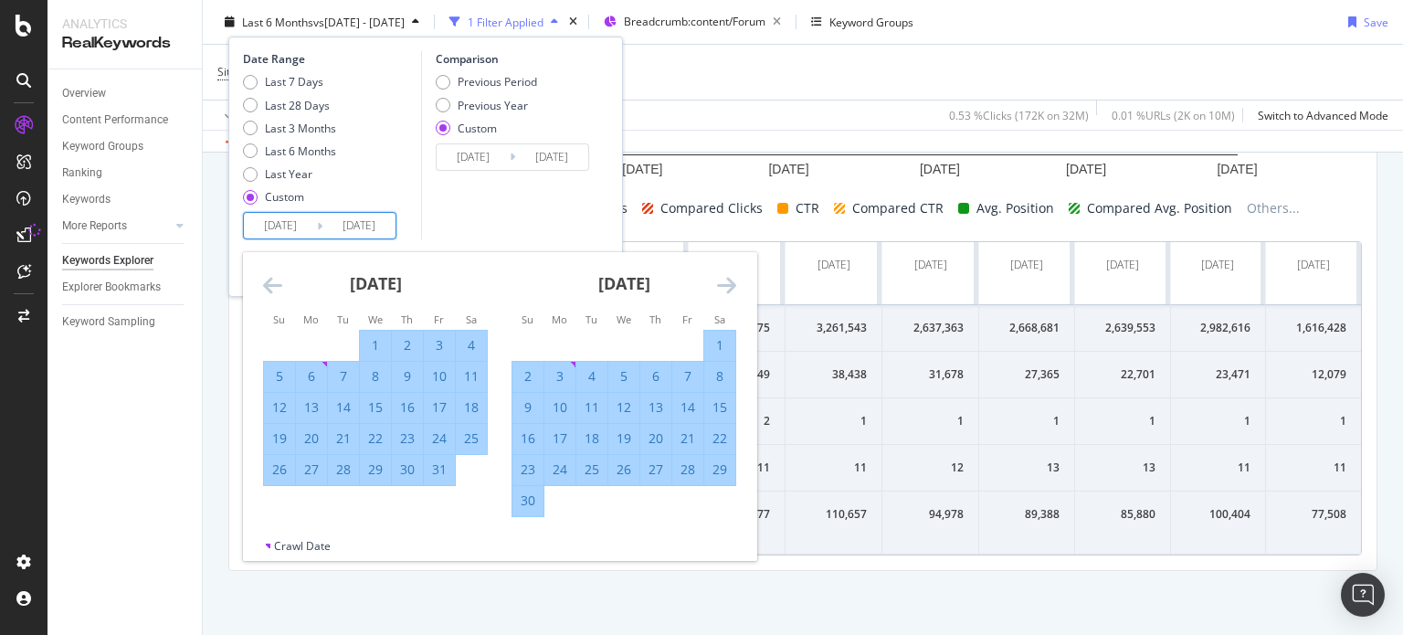
click at [728, 284] on icon "Move forward to switch to the next month." at bounding box center [726, 285] width 19 height 22
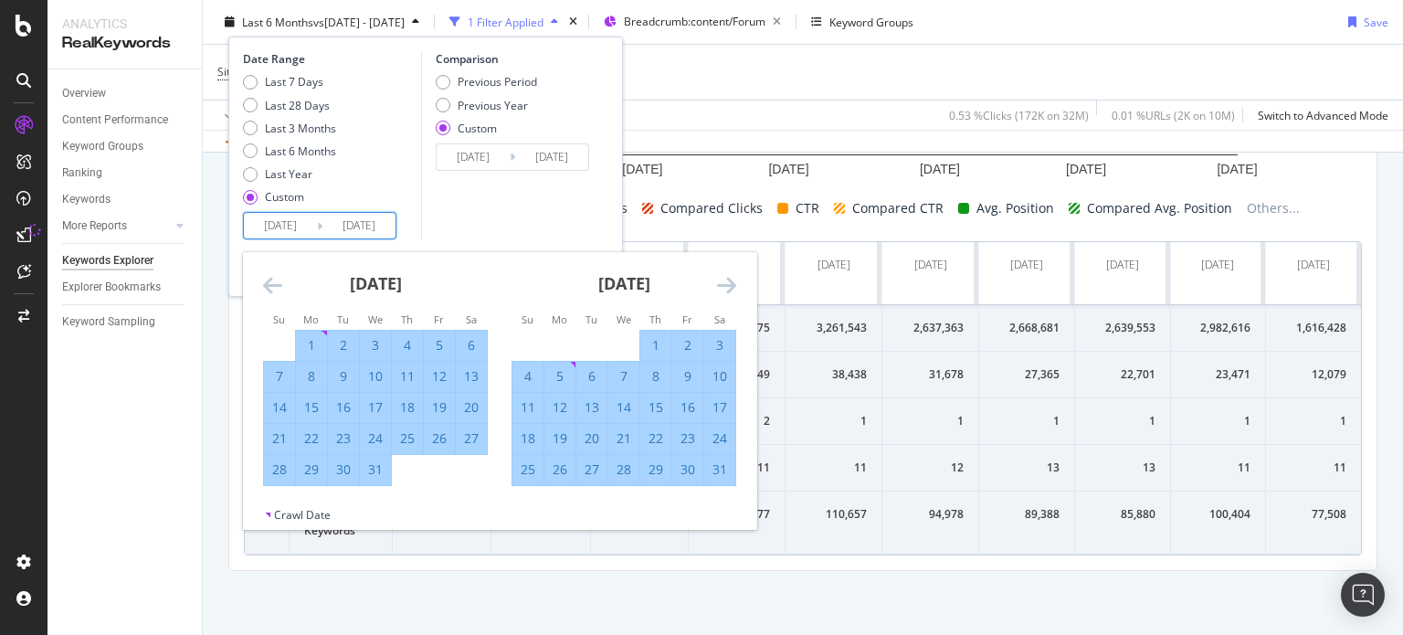
click at [728, 284] on icon "Move forward to switch to the next month." at bounding box center [726, 285] width 19 height 22
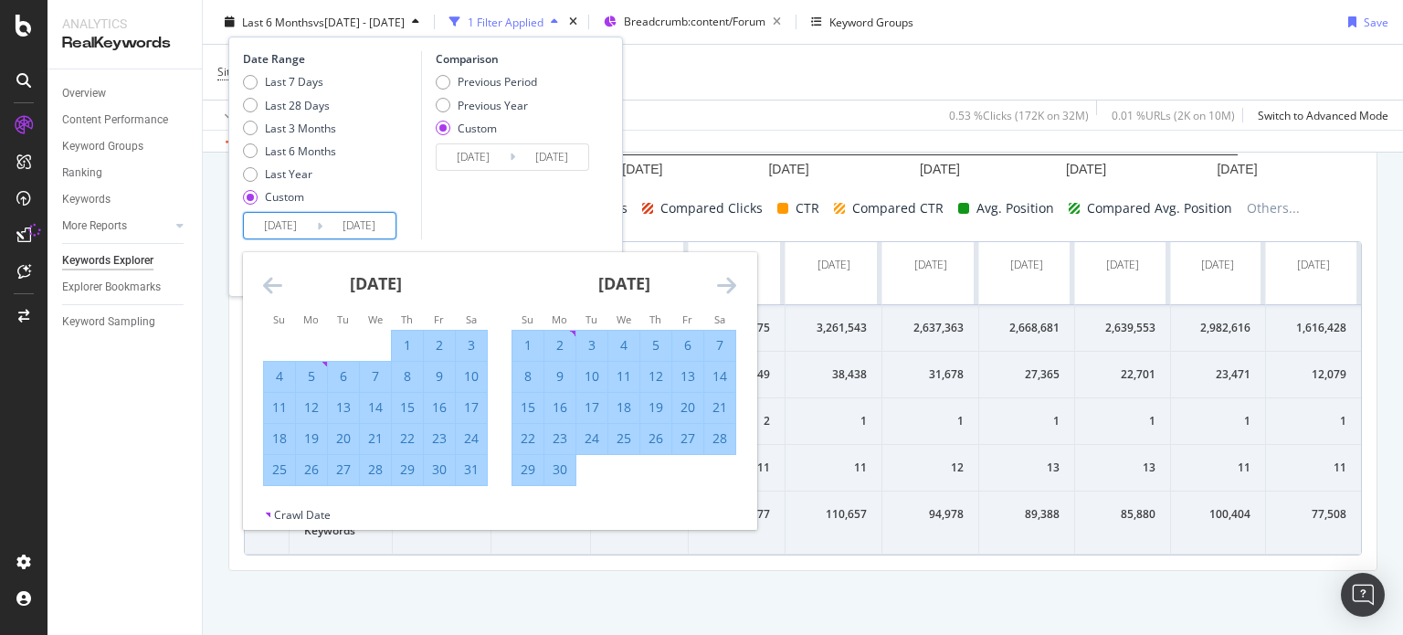
click at [521, 205] on div "Comparison Previous Period Previous Year Custom [DATE] Navigate forward to inte…" at bounding box center [508, 145] width 174 height 188
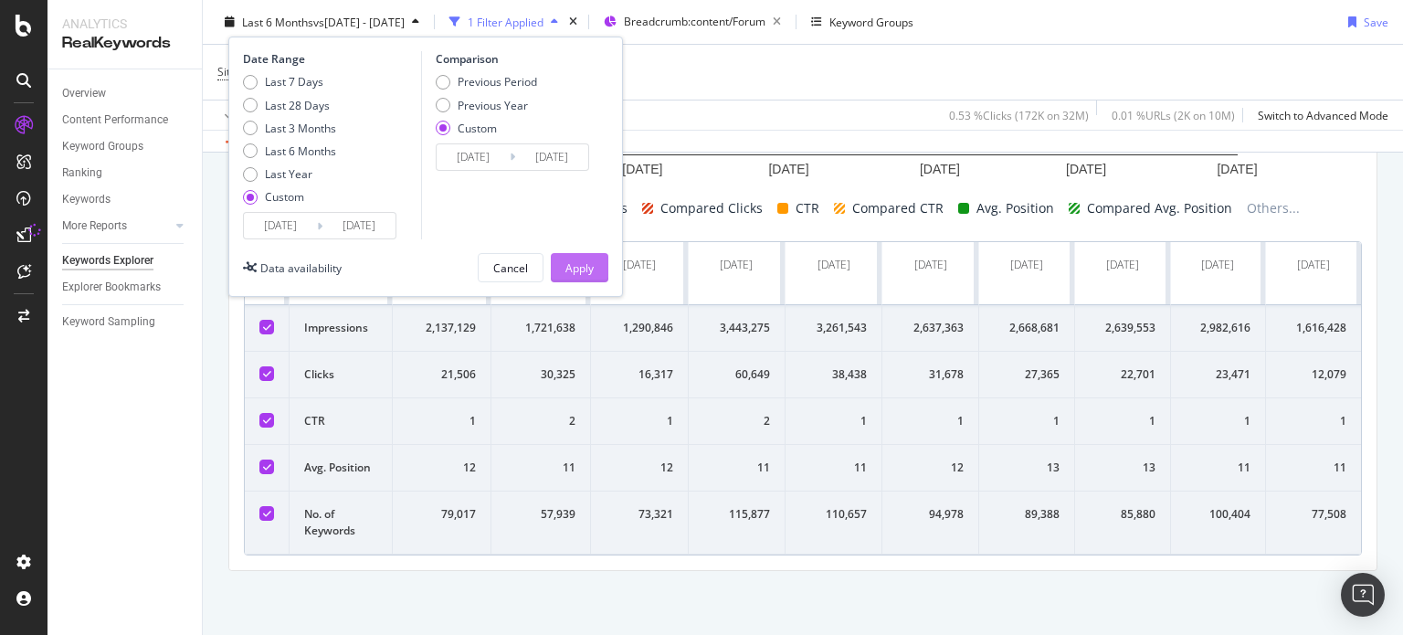
click at [593, 274] on div "Apply" at bounding box center [579, 267] width 28 height 16
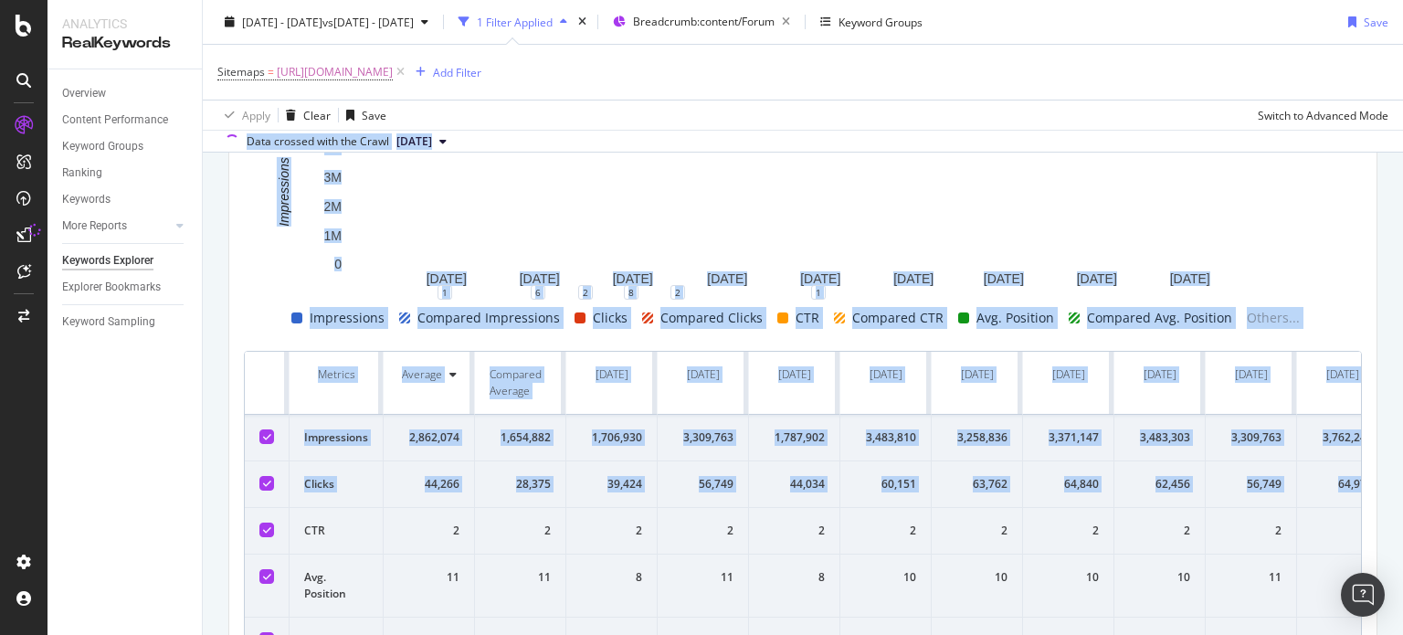
scroll to position [464, 0]
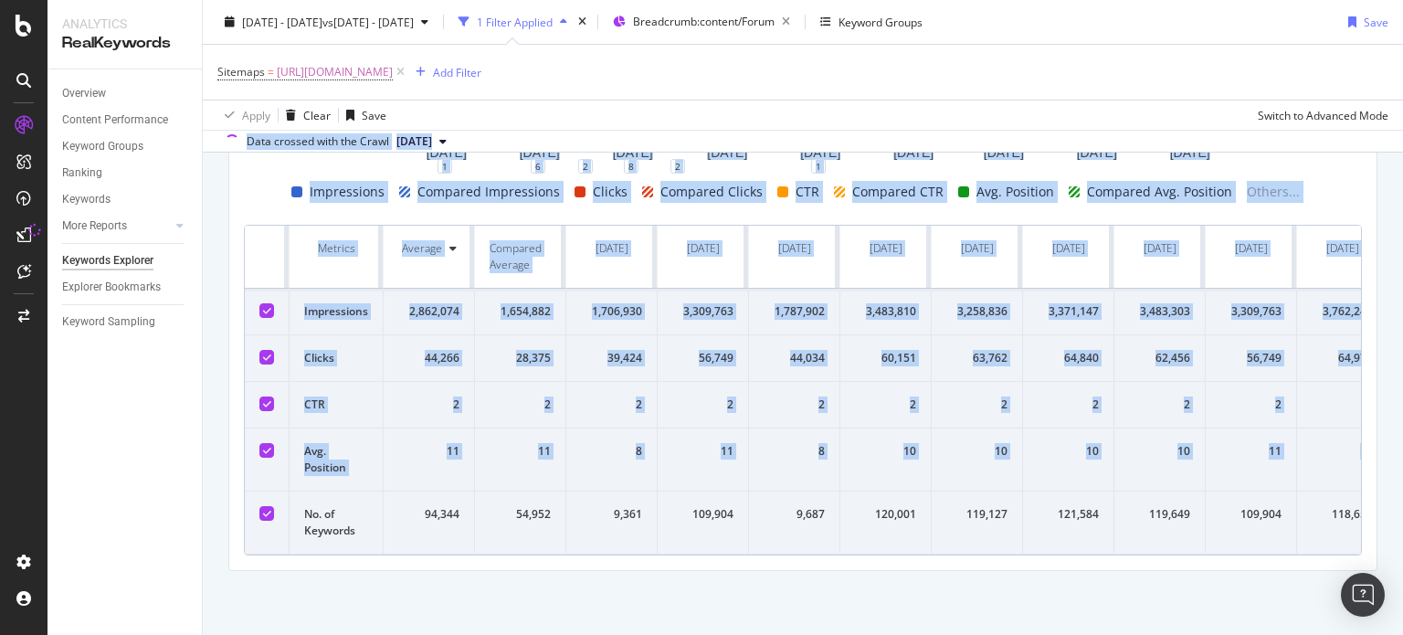
drag, startPoint x: 1402, startPoint y: 188, endPoint x: 1402, endPoint y: 426, distance: 237.5
click at [1402, 426] on div "Keywords Explorer nobroker [DATE] - [DATE] vs [DATE] - [DATE] 1 Filter Applied …" at bounding box center [803, 317] width 1200 height 635
click at [511, 579] on div "By URL Top Charts Create Trend Select metrics & dimensions Current: [DATE] - [D…" at bounding box center [803, 198] width 1200 height 873
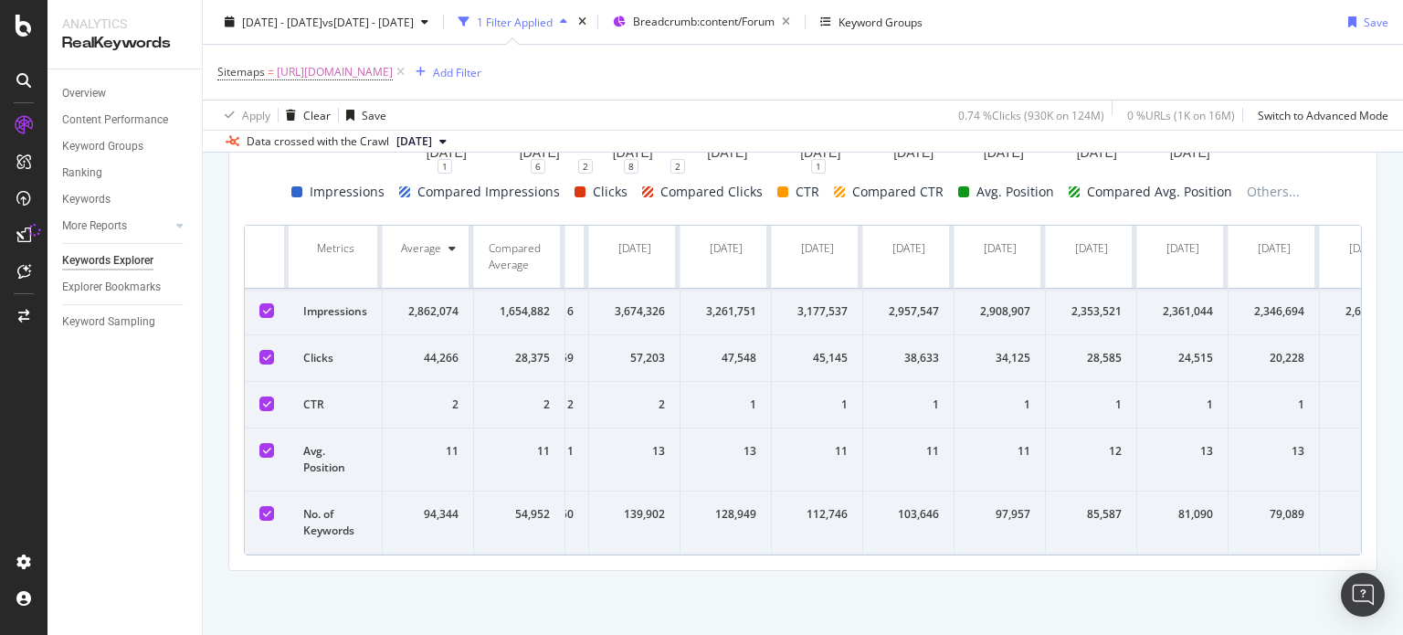
scroll to position [0, 1136]
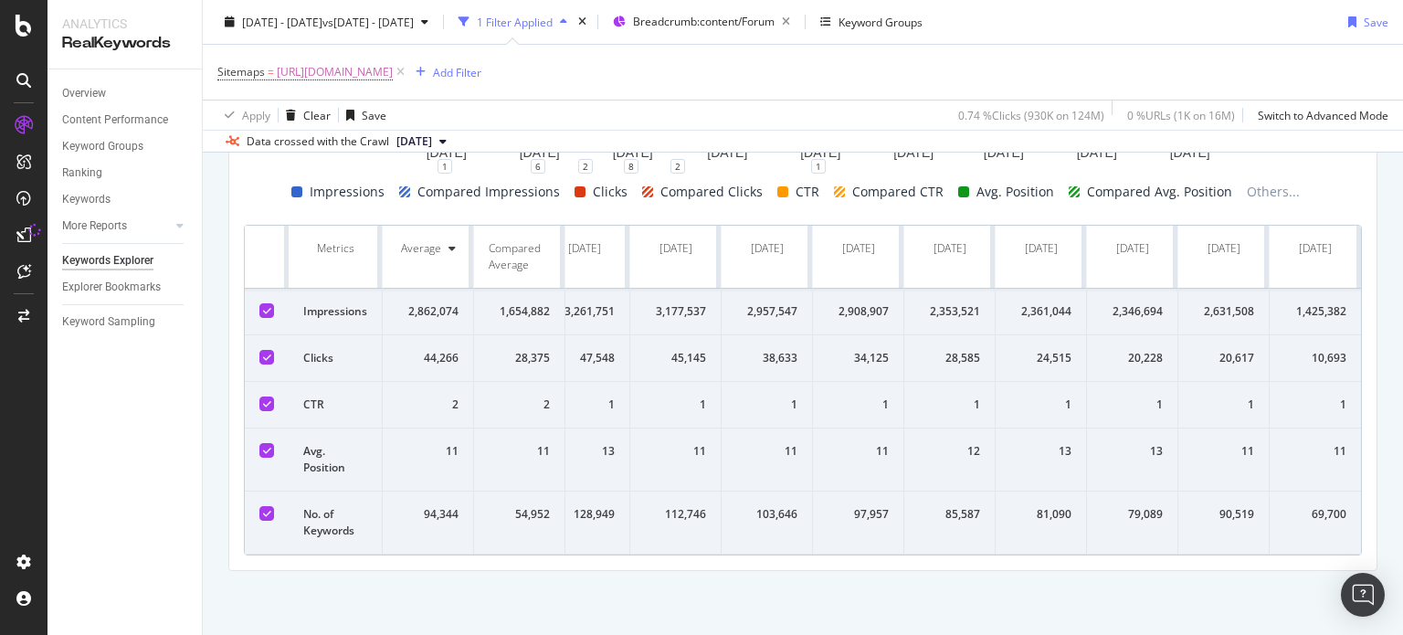
click at [1402, 533] on div "Keywords Explorer nobroker [DATE] - [DATE] vs [DATE] - [DATE] 1 Filter Applied …" at bounding box center [803, 317] width 1200 height 635
click at [614, 109] on div "Apply Clear Save 0.74 % Clicks ( 930K on 124M ) 0 % URLs ( 1K on 16M ) Switch t…" at bounding box center [803, 115] width 1200 height 30
